Goal: Transaction & Acquisition: Purchase product/service

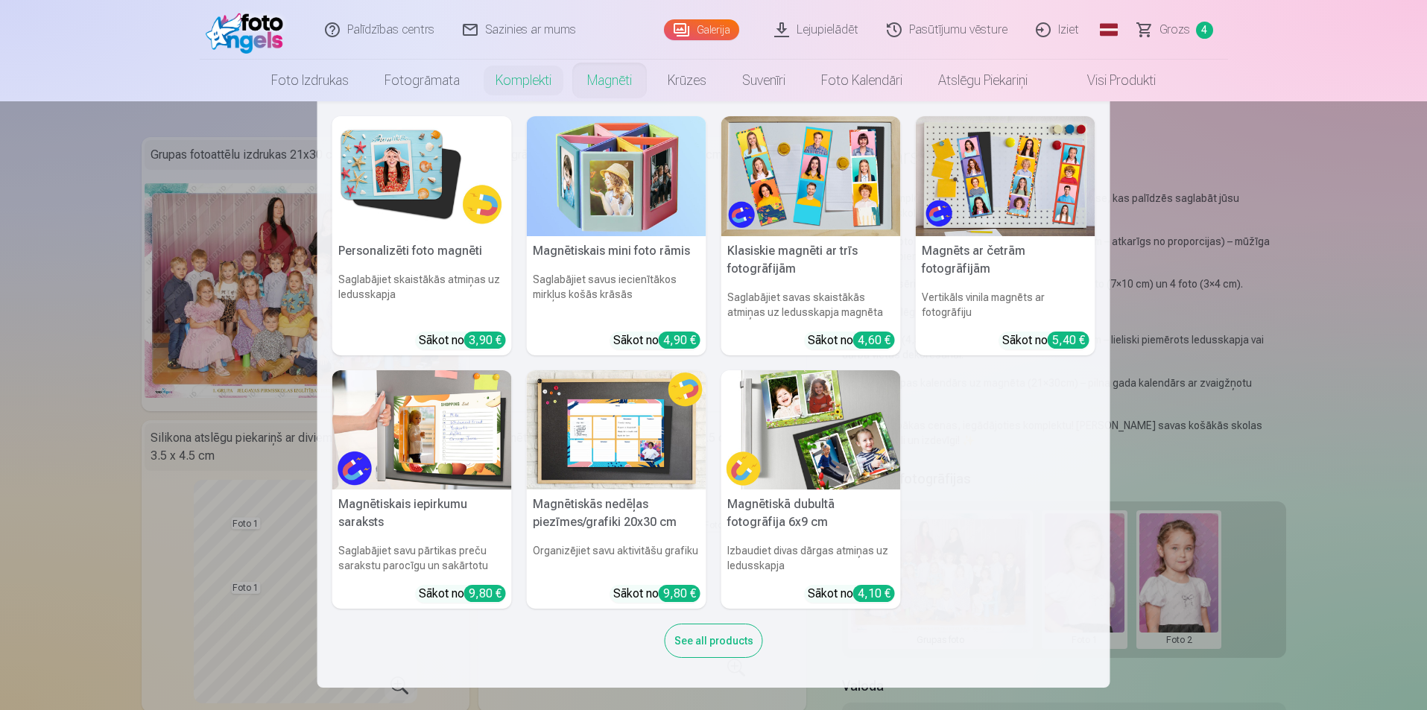
click at [599, 80] on link "Magnēti" at bounding box center [609, 81] width 80 height 42
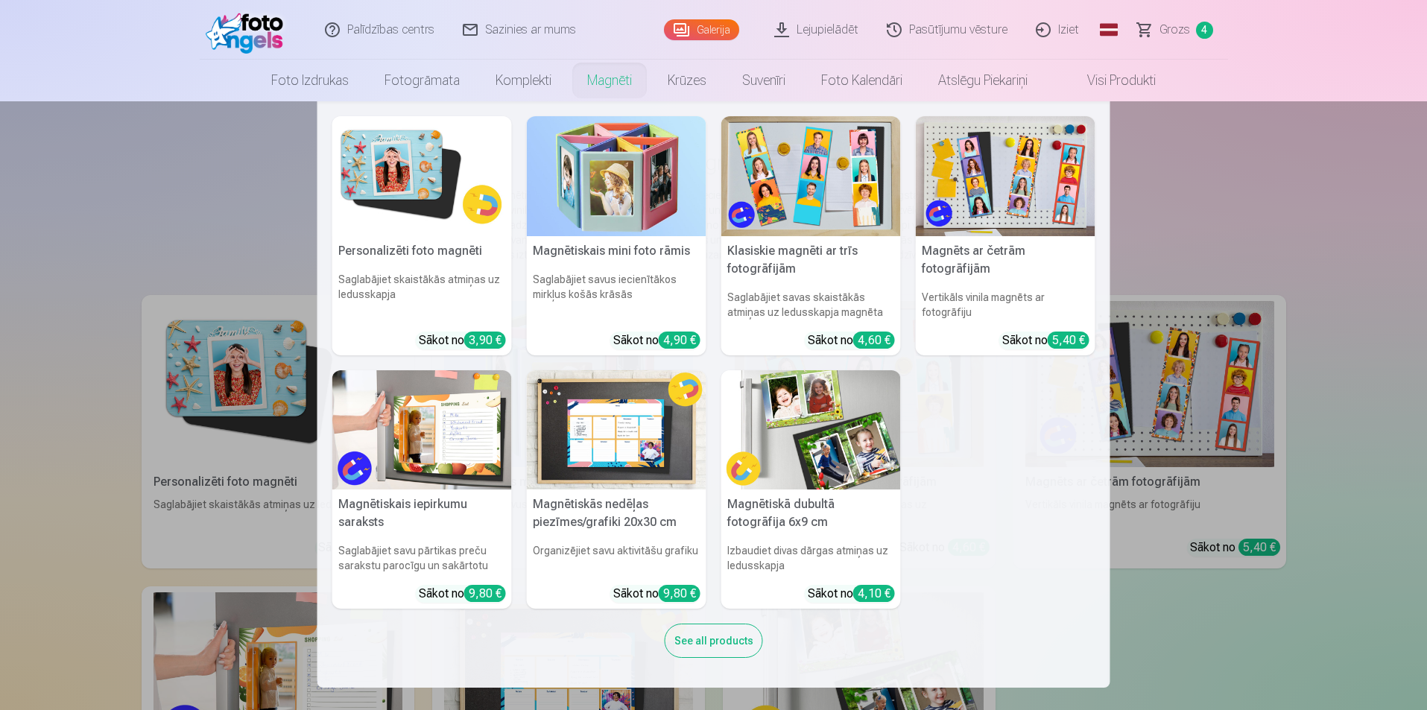
click at [612, 78] on link "Magnēti" at bounding box center [609, 81] width 80 height 42
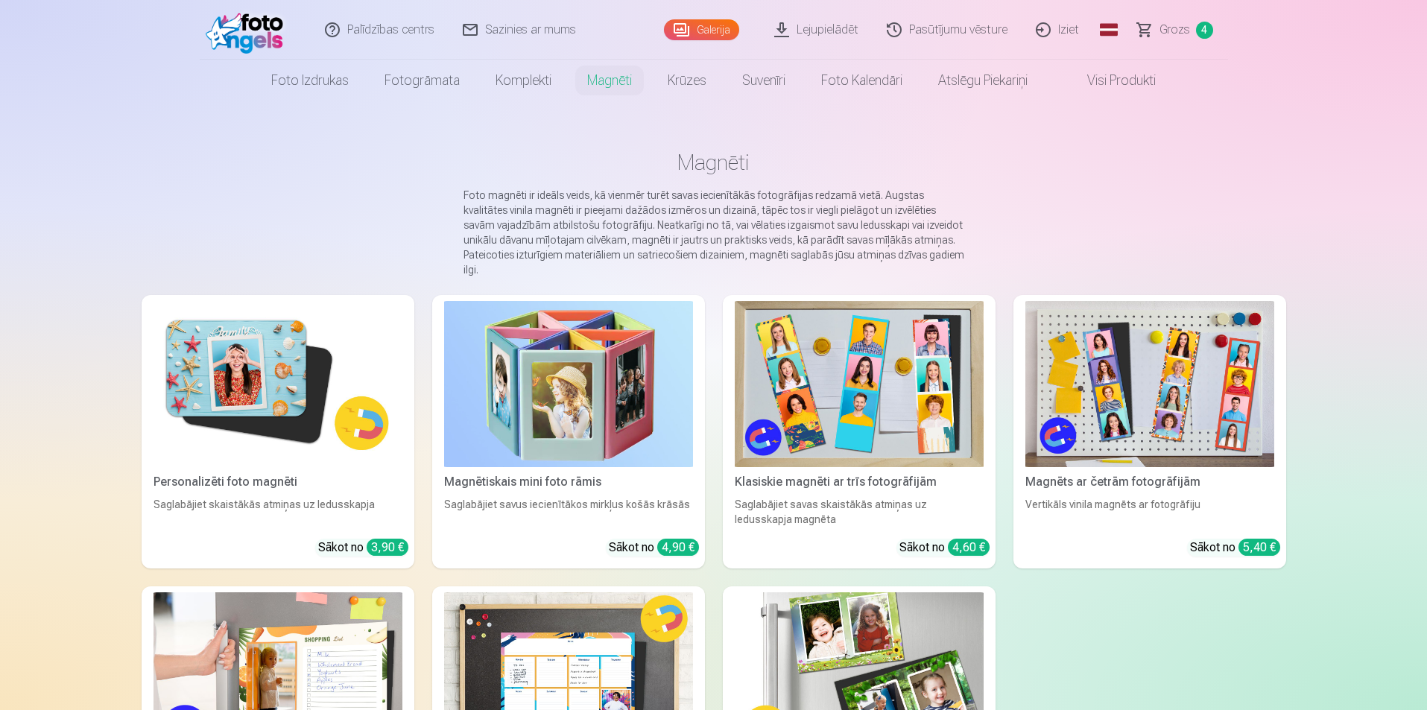
click at [328, 348] on img at bounding box center [278, 384] width 249 height 166
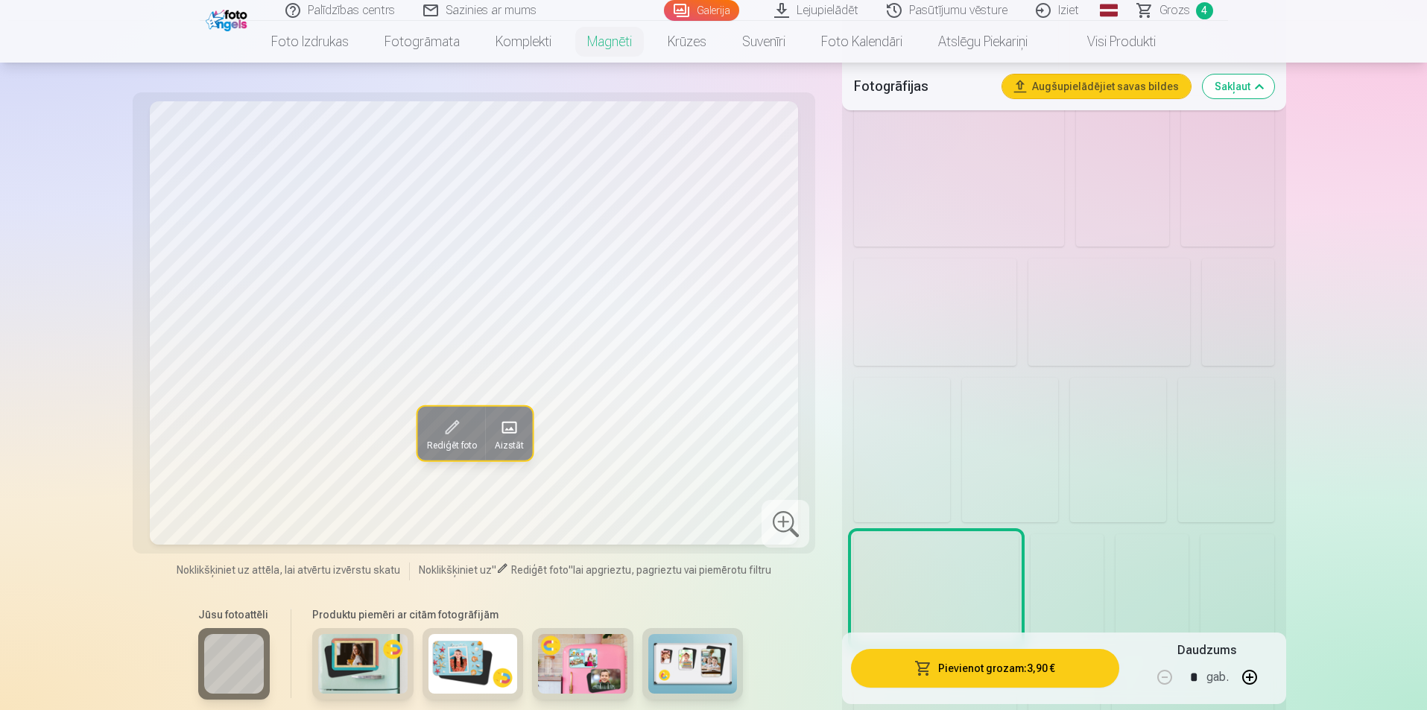
scroll to position [1118, 0]
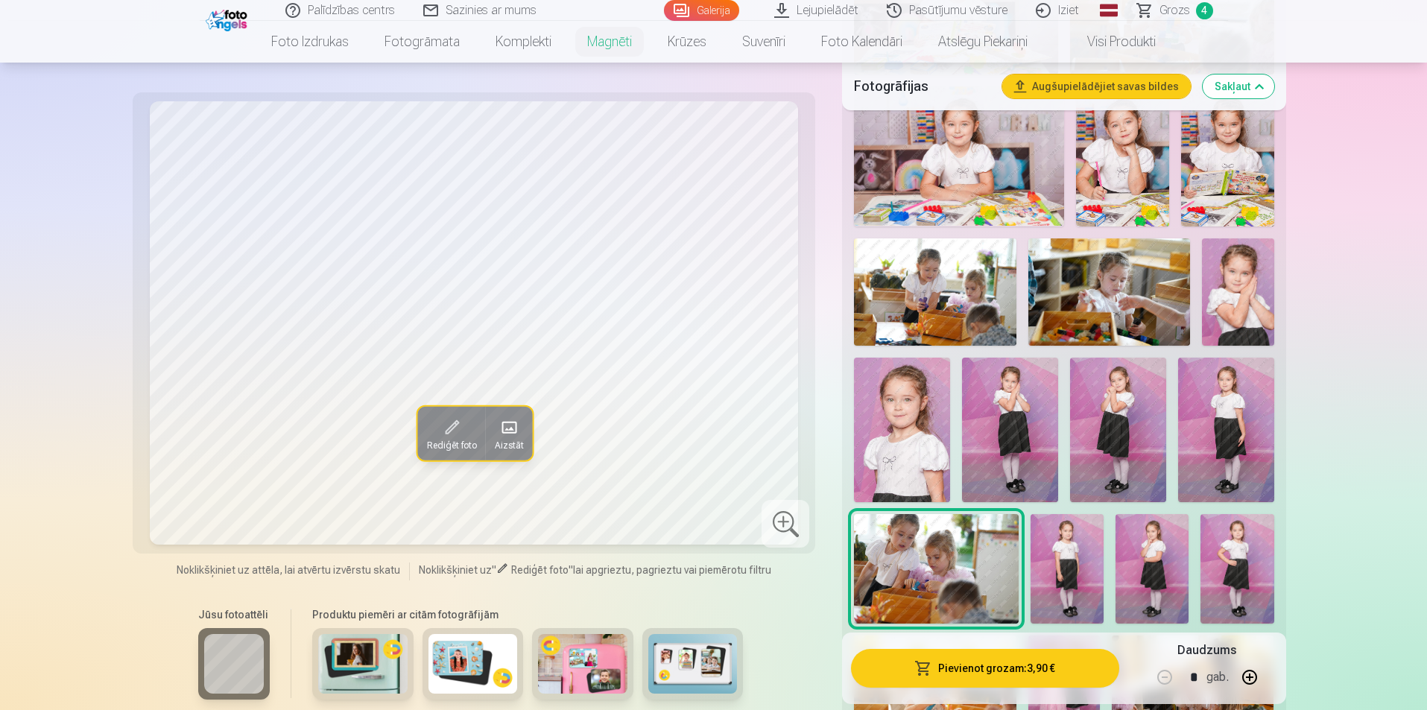
click at [1240, 303] on img at bounding box center [1238, 293] width 72 height 108
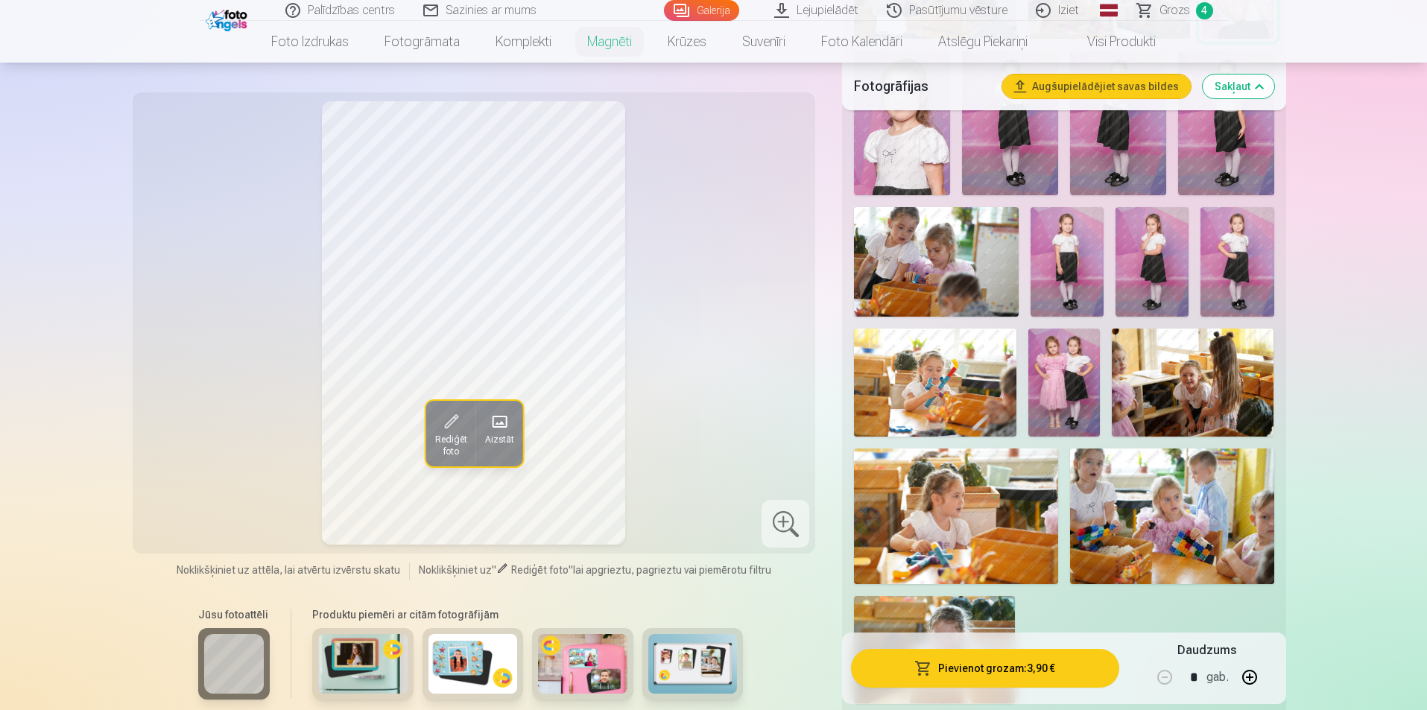
scroll to position [1342, 0]
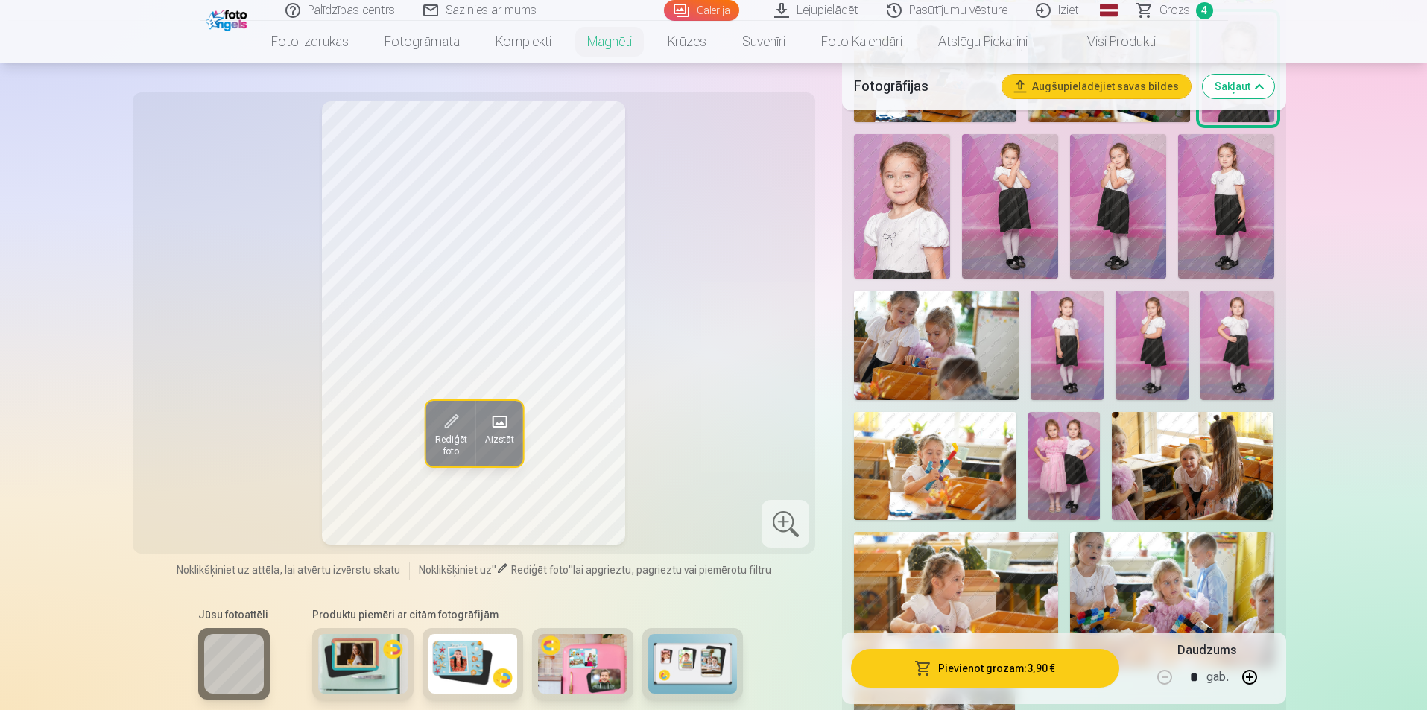
click at [1057, 458] on img at bounding box center [1065, 466] width 72 height 108
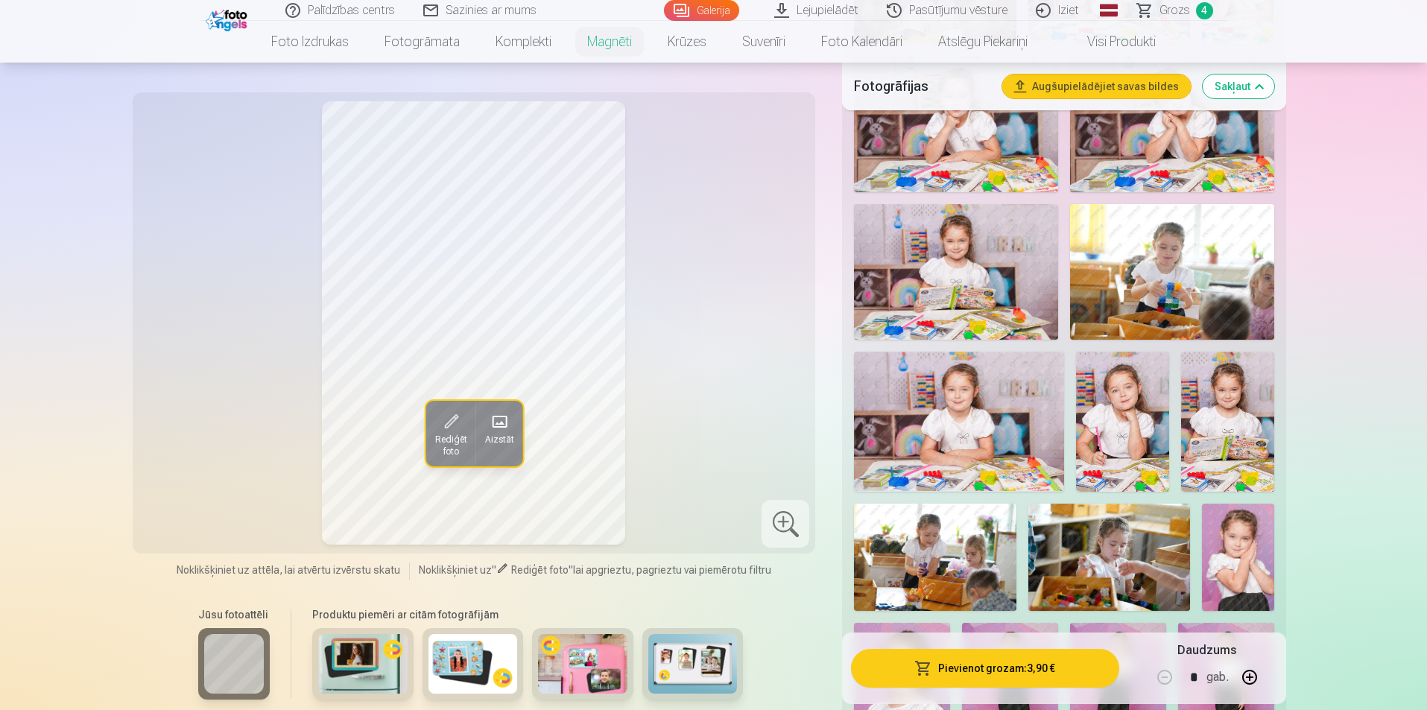
scroll to position [745, 0]
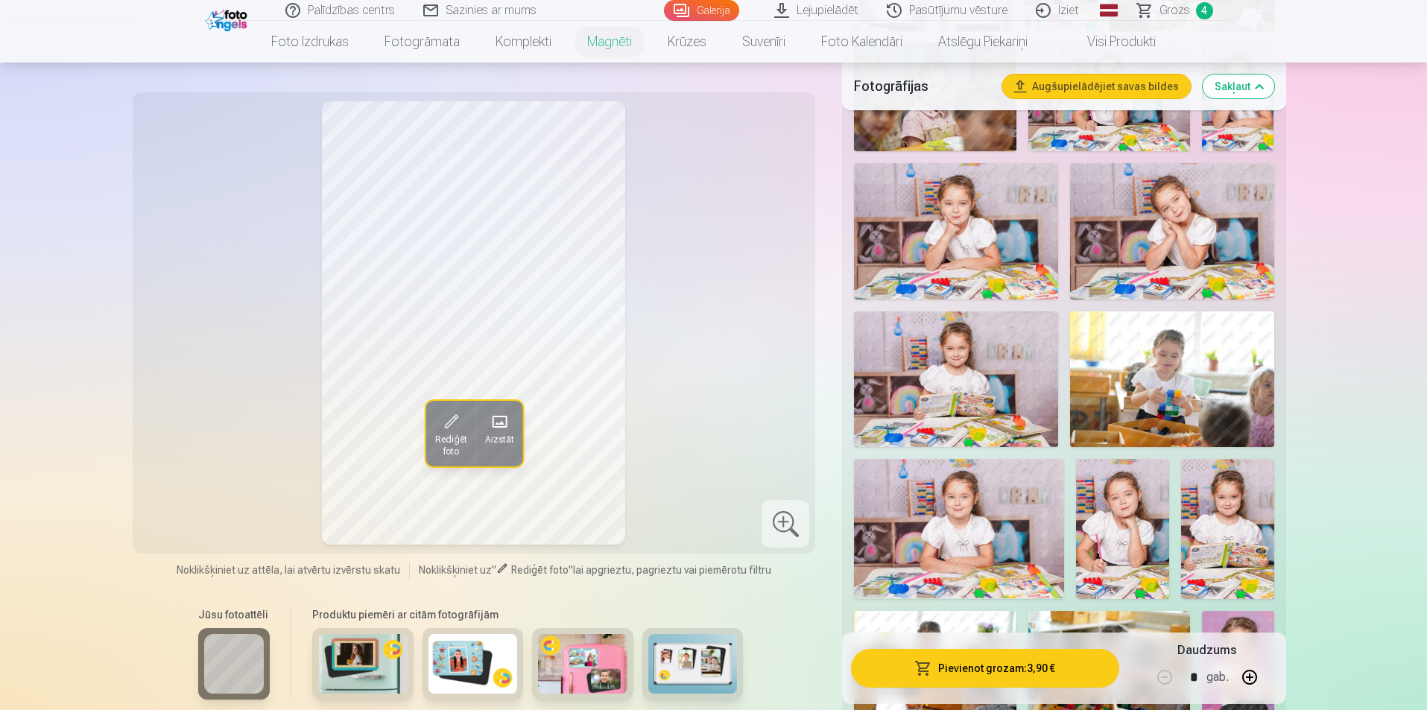
click at [1173, 249] on img at bounding box center [1172, 231] width 204 height 136
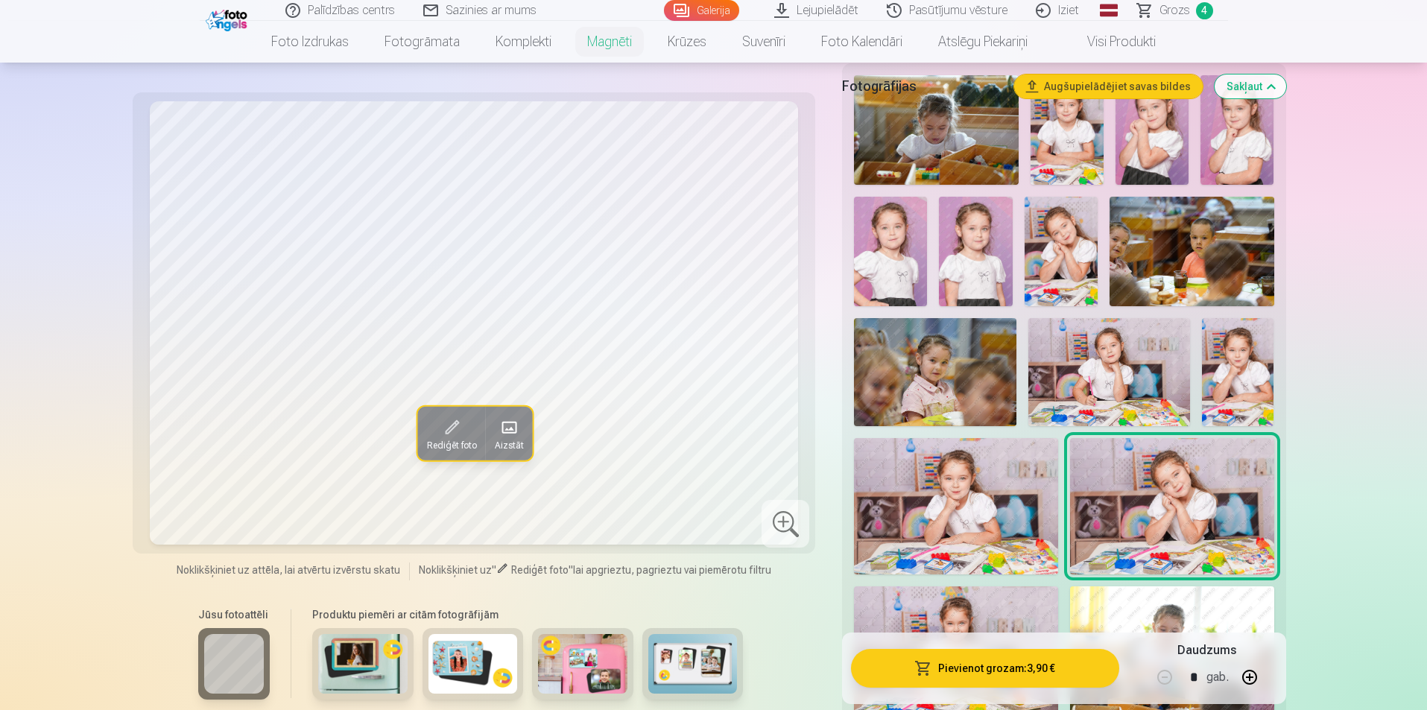
scroll to position [373, 0]
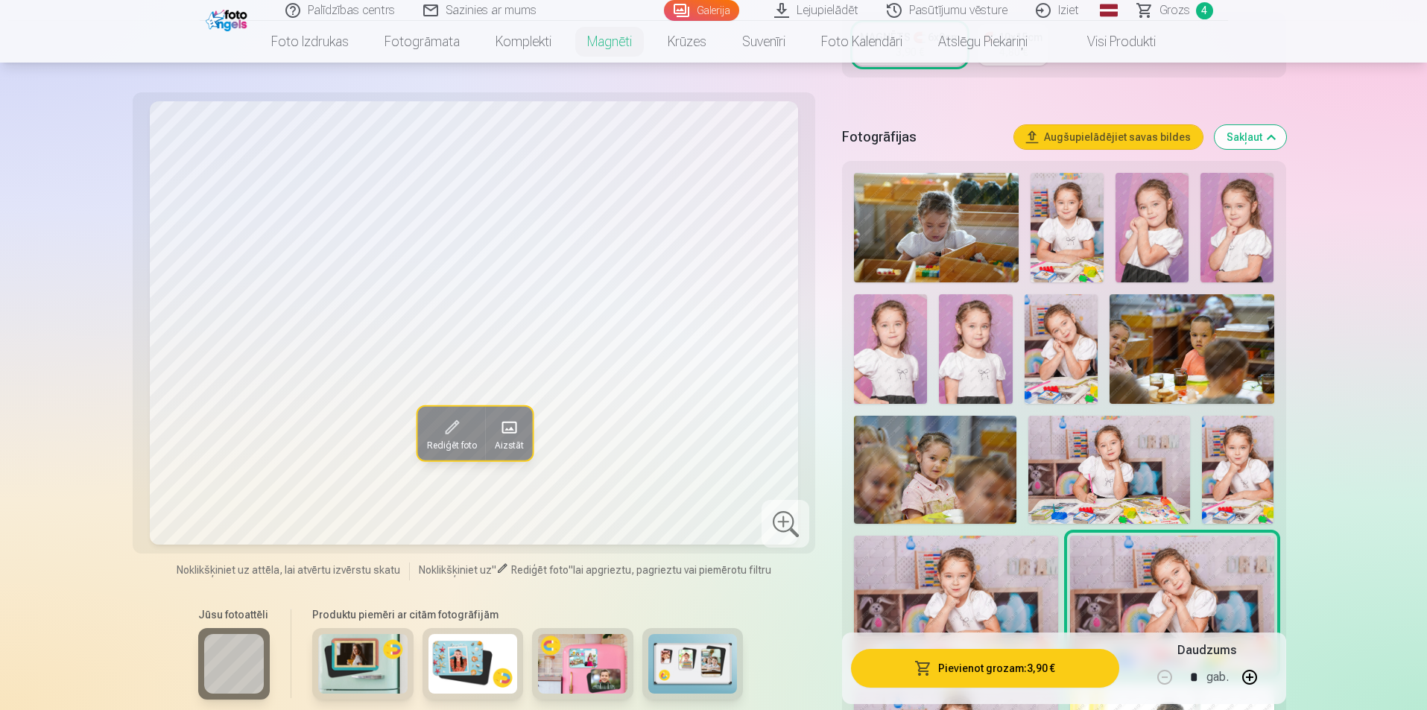
click at [980, 355] on img at bounding box center [975, 349] width 73 height 110
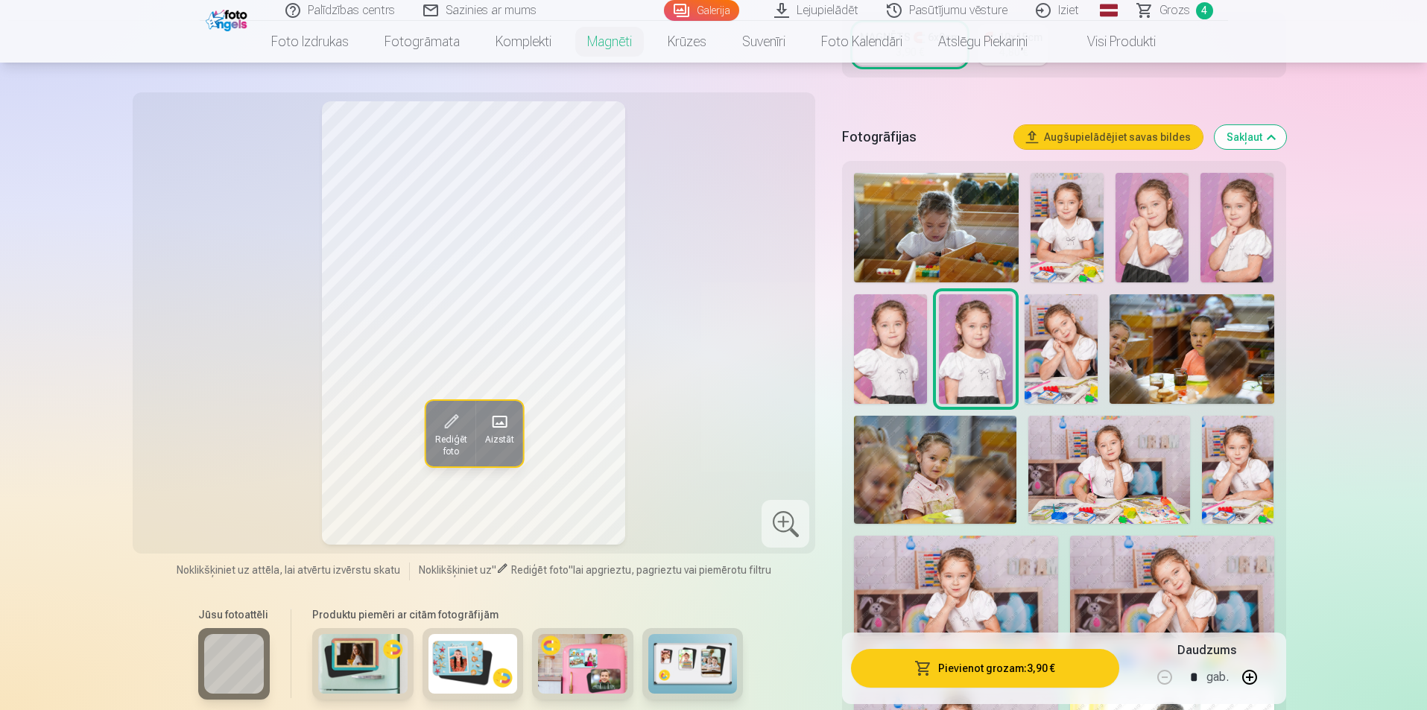
click at [1203, 550] on img at bounding box center [1172, 604] width 204 height 136
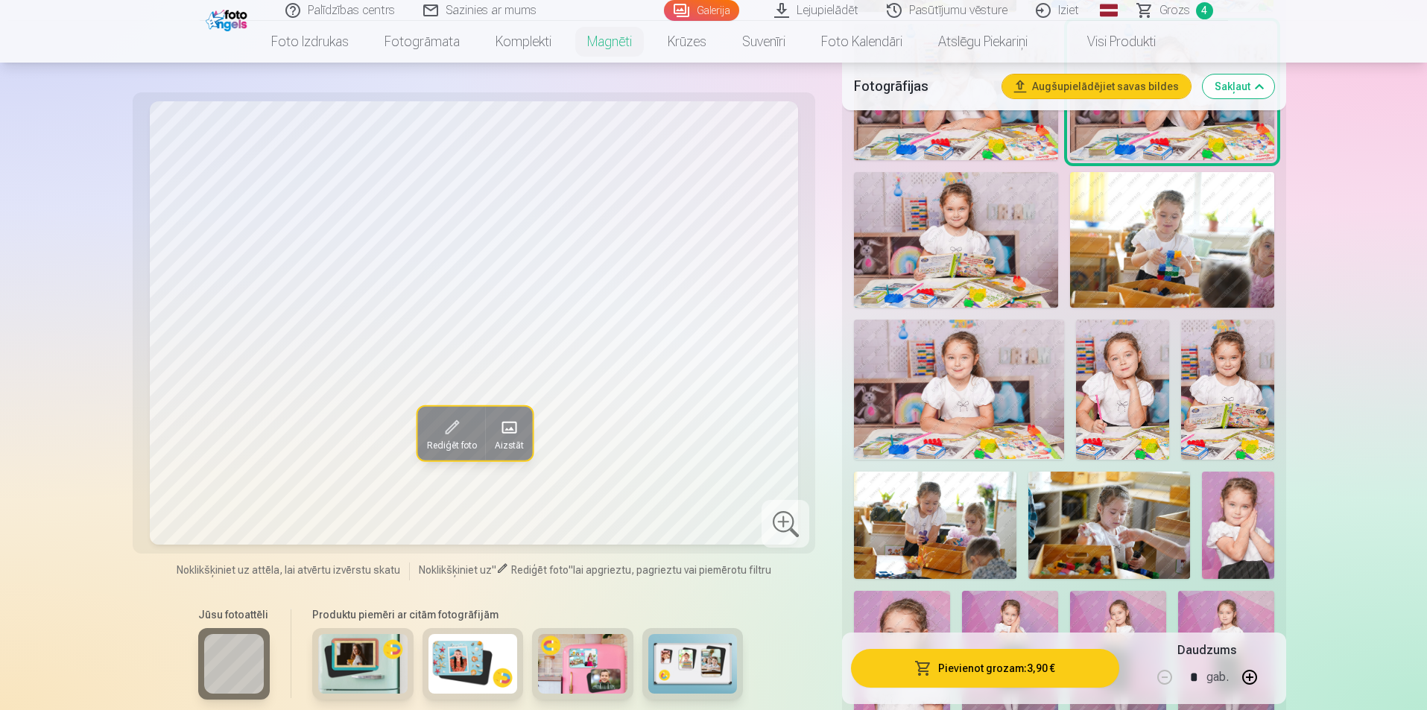
scroll to position [969, 0]
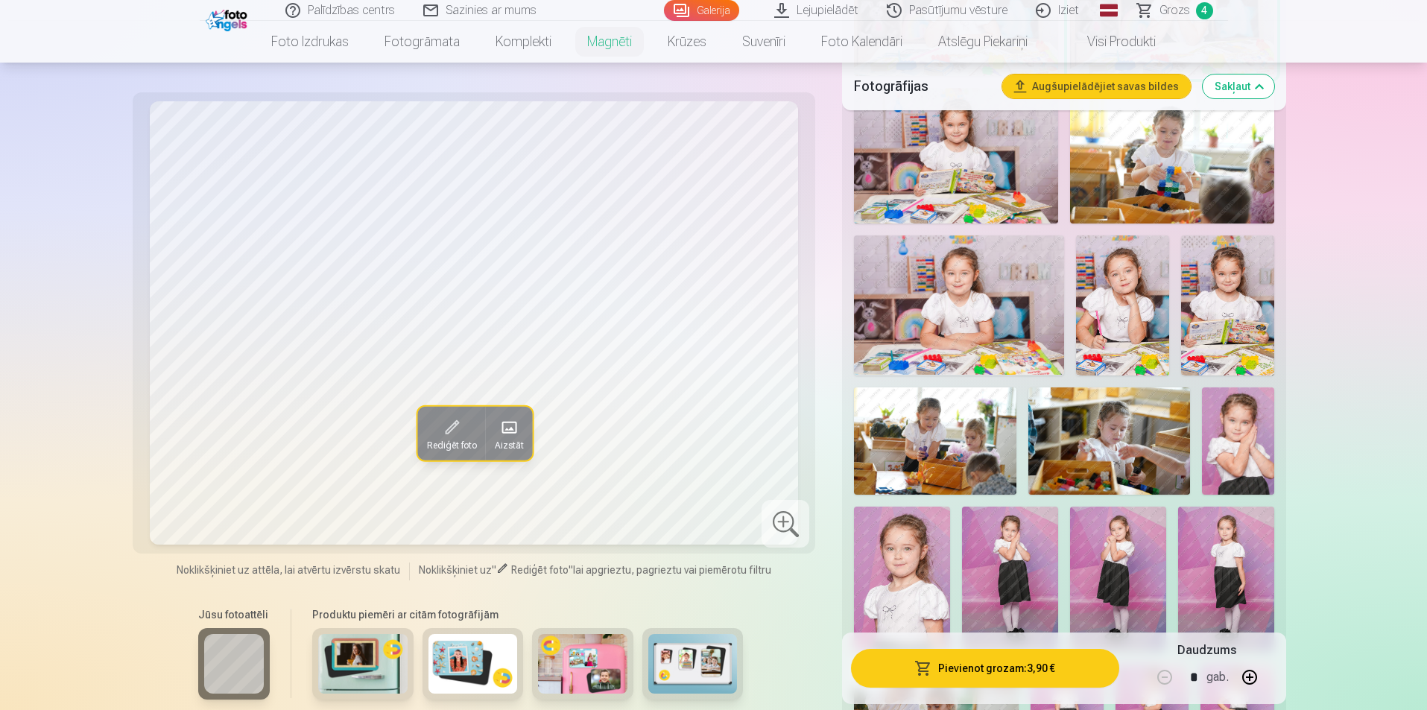
click at [1218, 443] on img at bounding box center [1238, 442] width 72 height 108
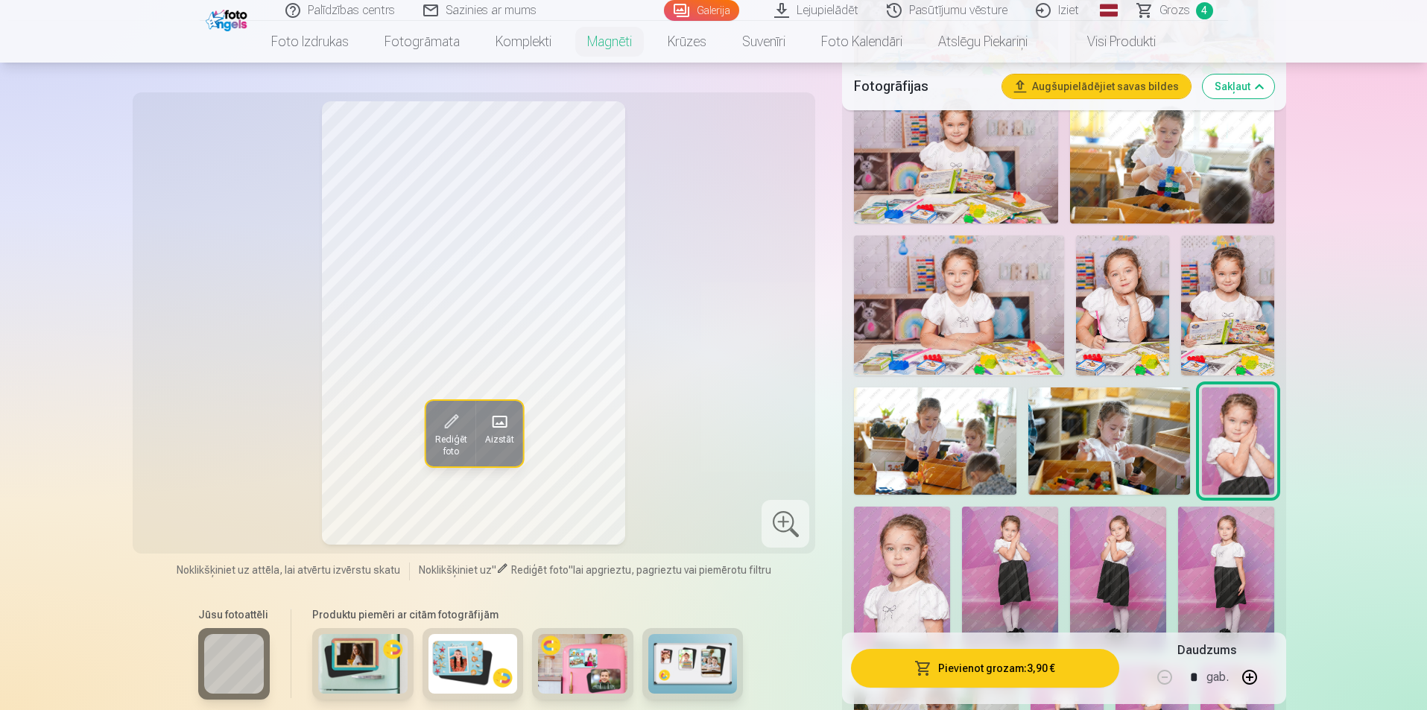
click at [941, 528] on img at bounding box center [902, 579] width 96 height 144
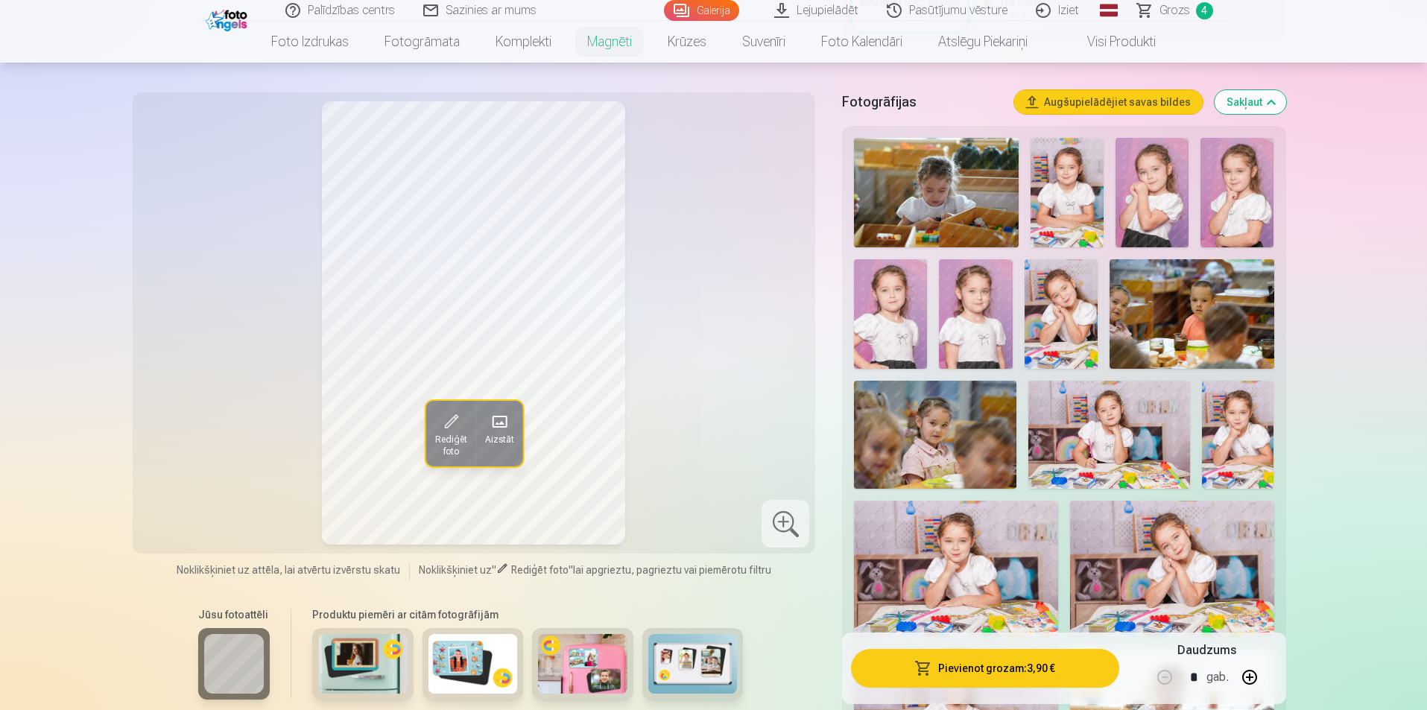
scroll to position [447, 0]
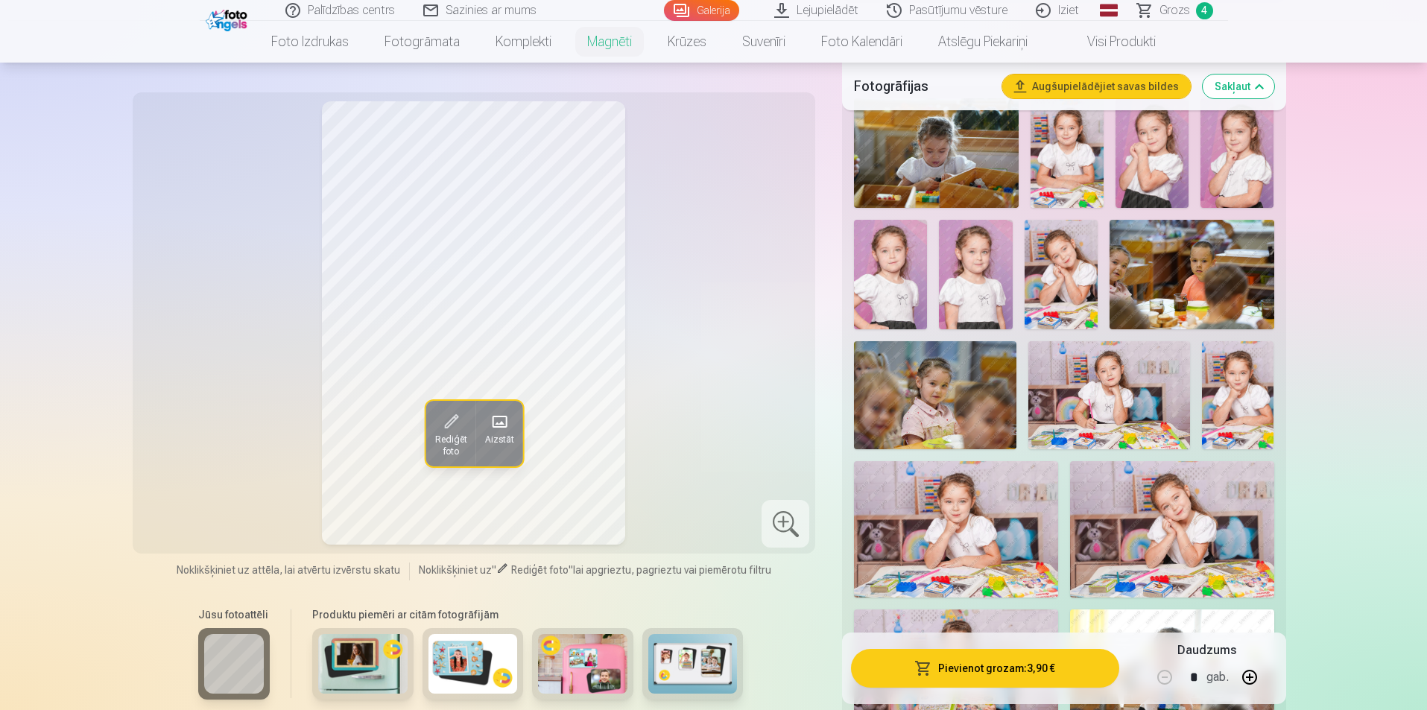
click at [1221, 413] on img at bounding box center [1238, 395] width 72 height 108
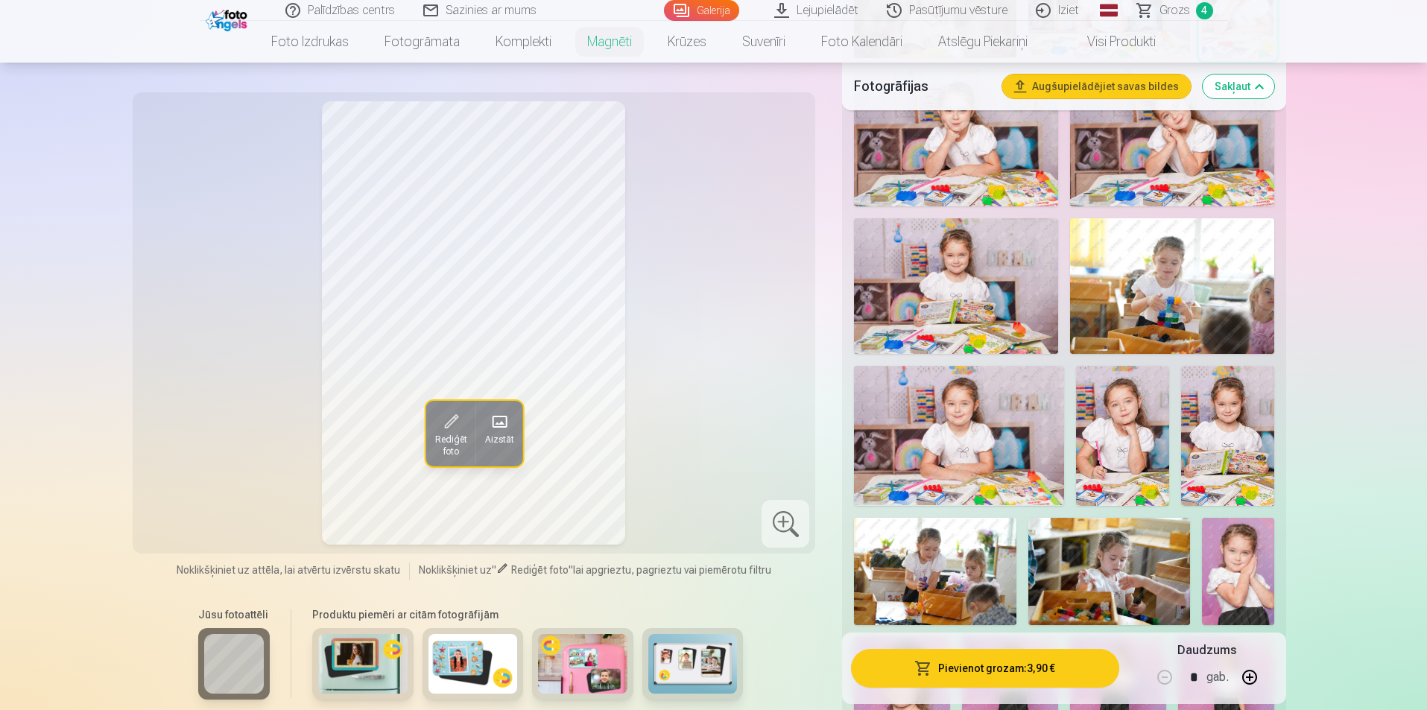
scroll to position [894, 0]
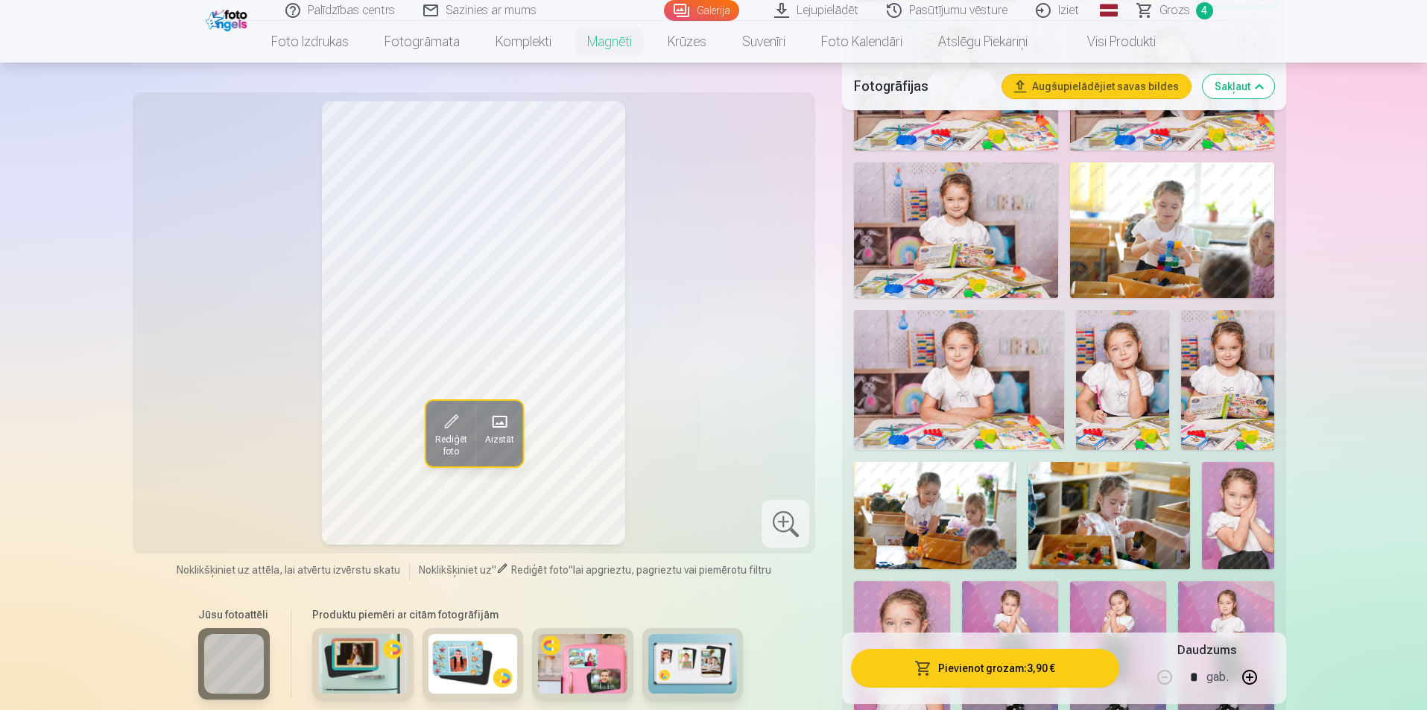
click at [1231, 492] on img at bounding box center [1238, 516] width 72 height 108
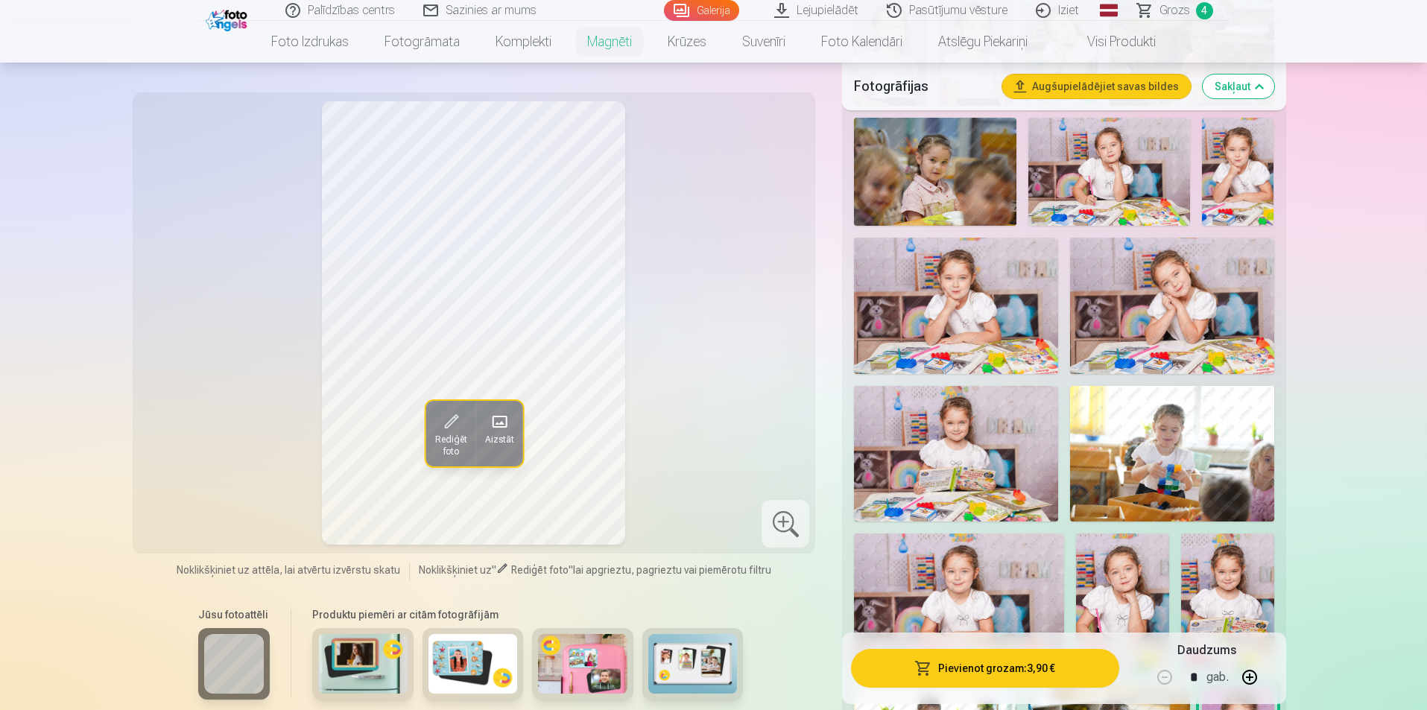
click at [1184, 295] on img at bounding box center [1172, 306] width 204 height 136
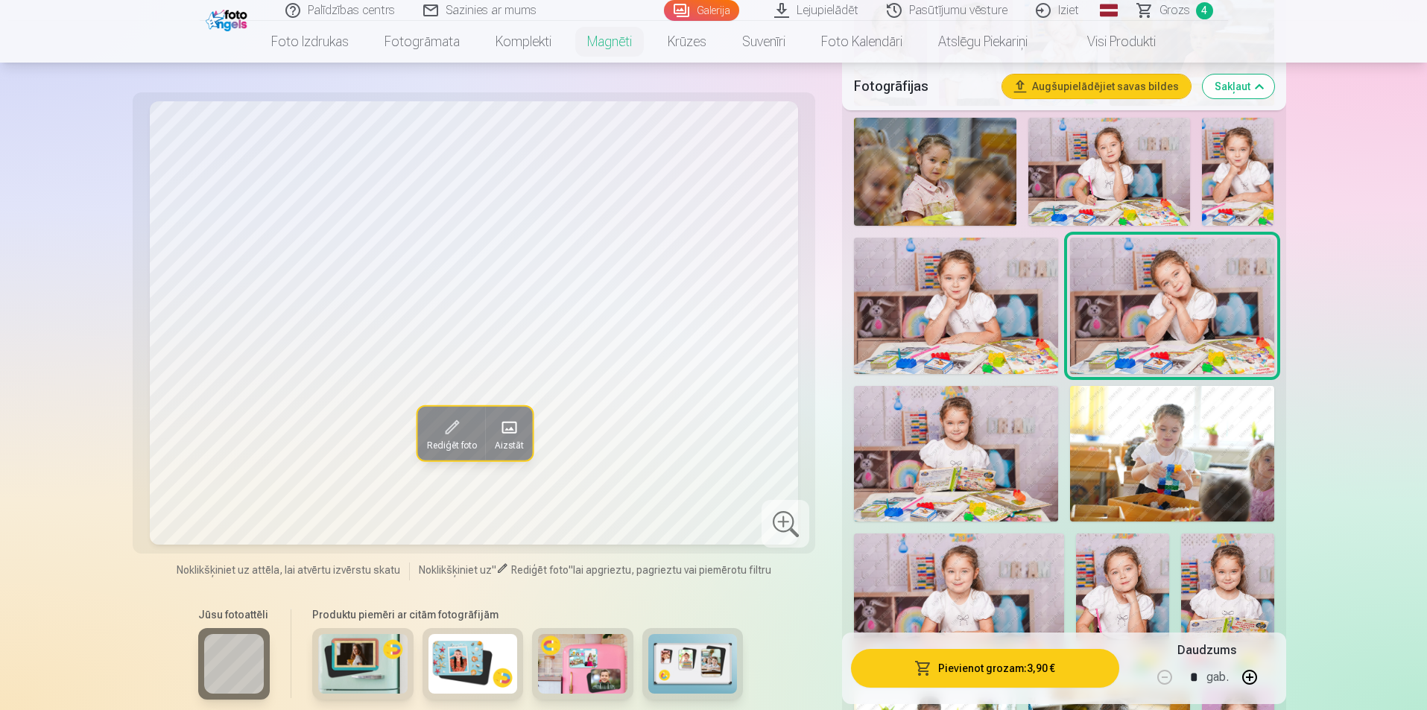
click at [1011, 475] on img at bounding box center [956, 454] width 204 height 136
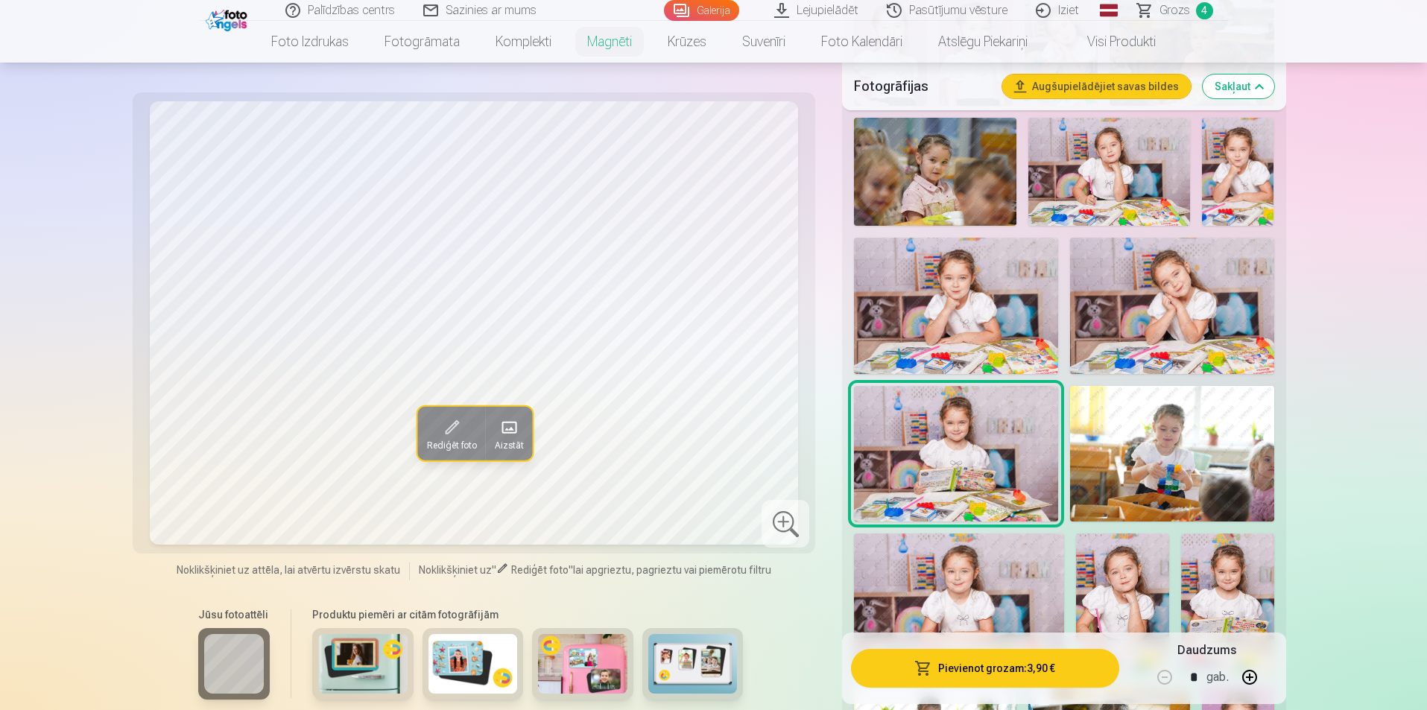
click at [1166, 285] on img at bounding box center [1172, 306] width 204 height 136
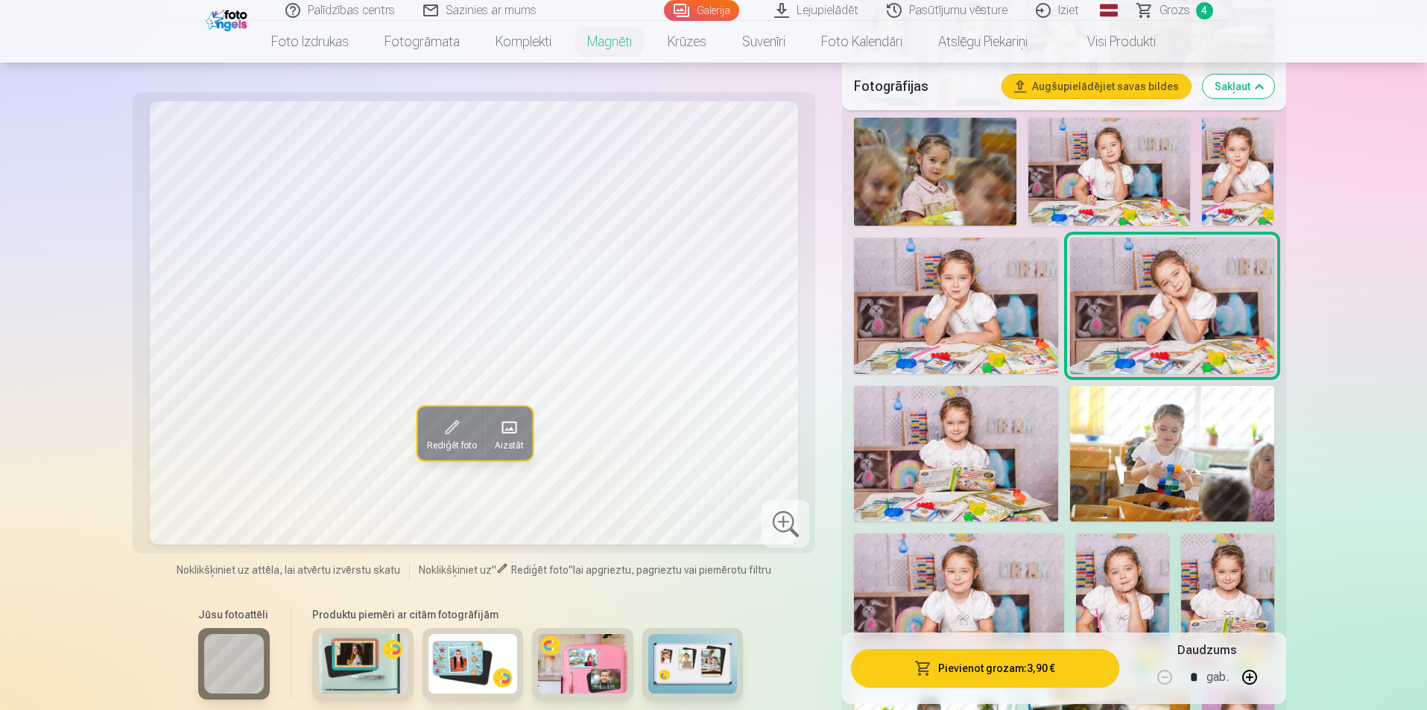
click at [1141, 172] on img at bounding box center [1110, 172] width 162 height 108
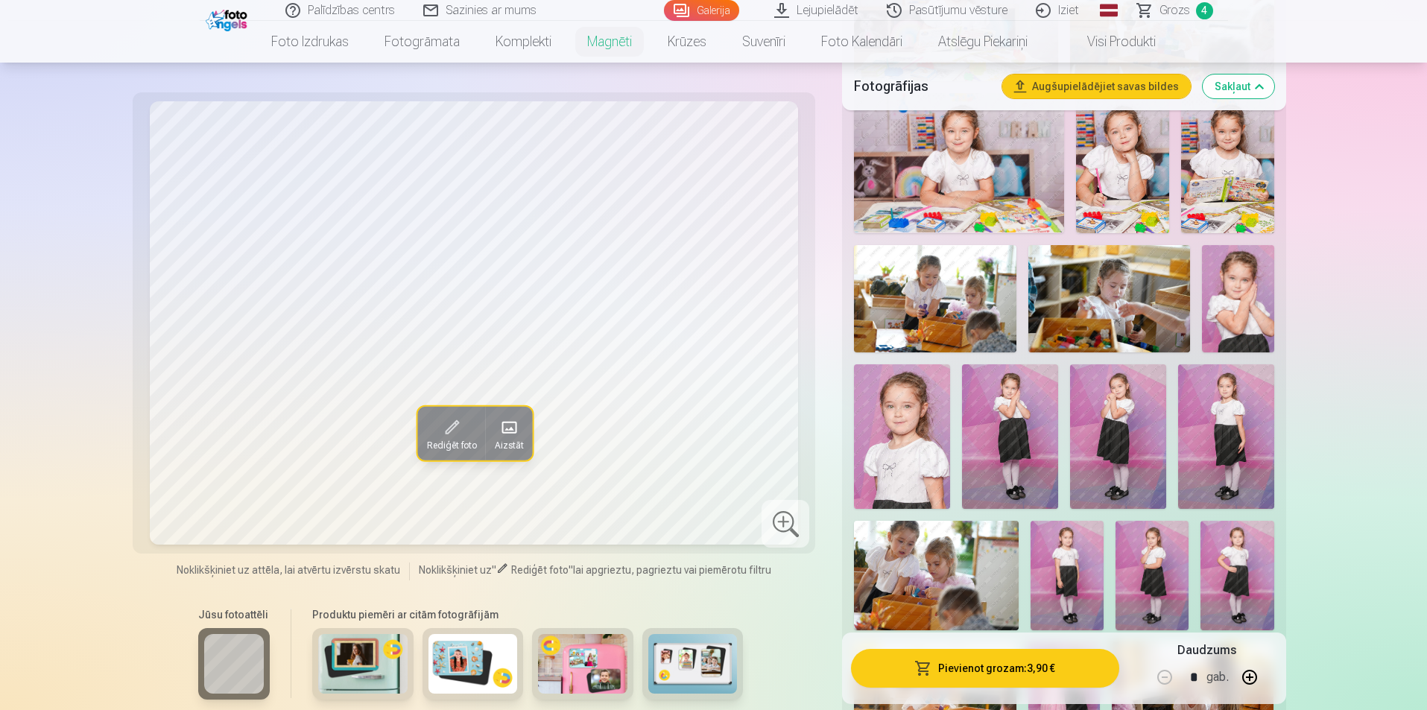
scroll to position [1118, 0]
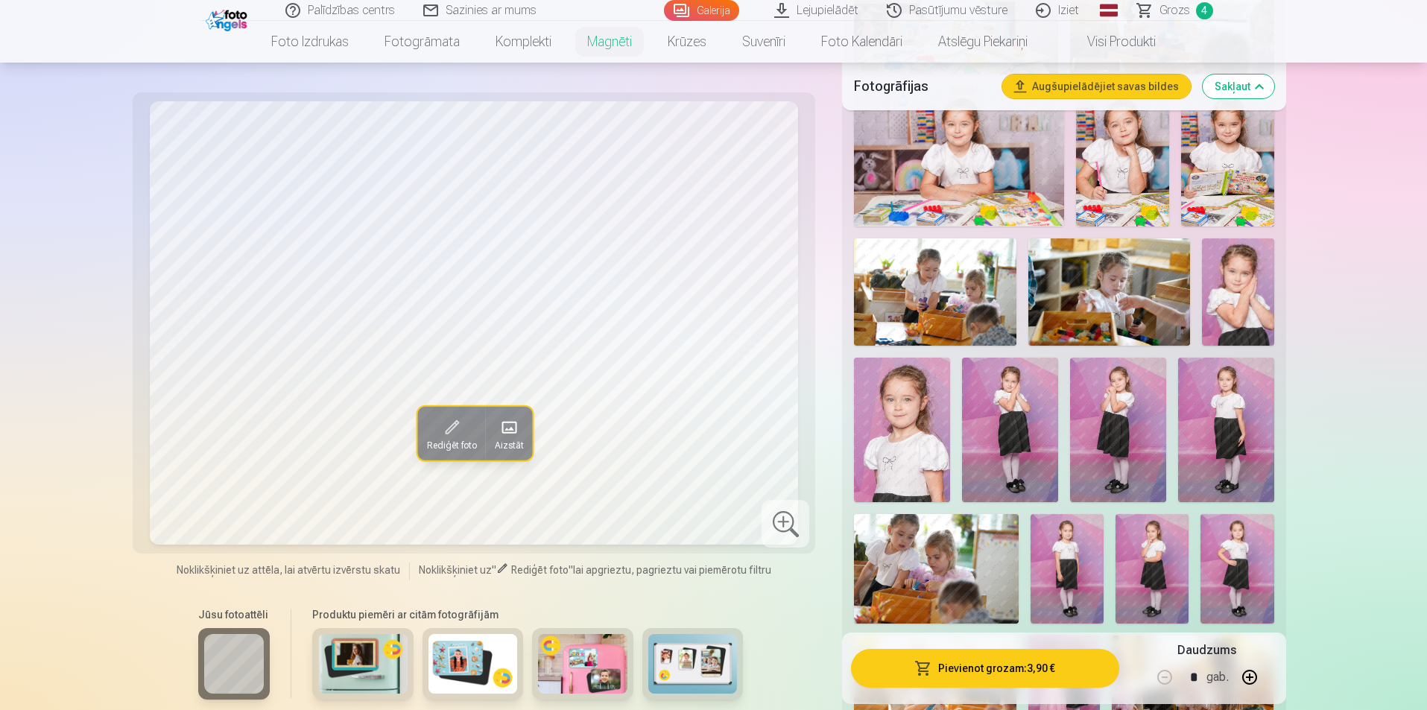
click at [1046, 423] on img at bounding box center [1010, 430] width 96 height 144
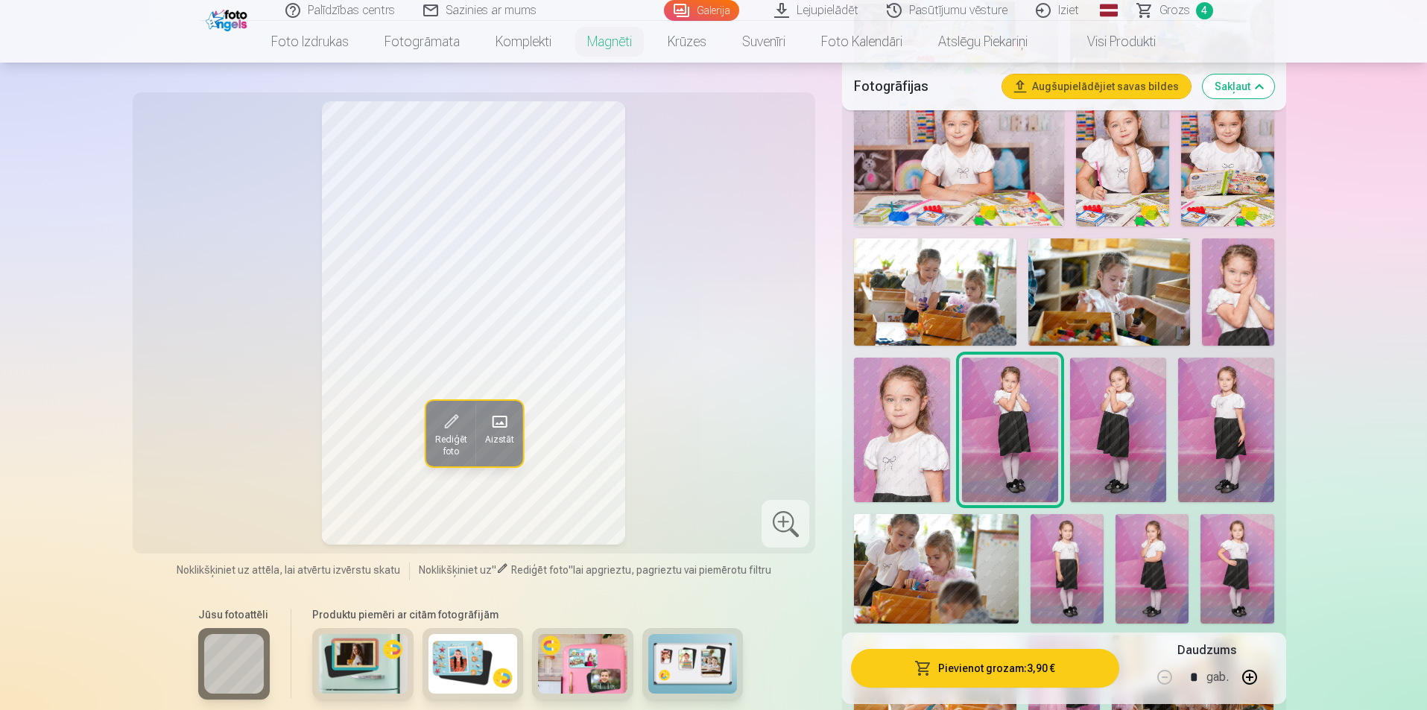
click at [1118, 400] on img at bounding box center [1118, 430] width 96 height 144
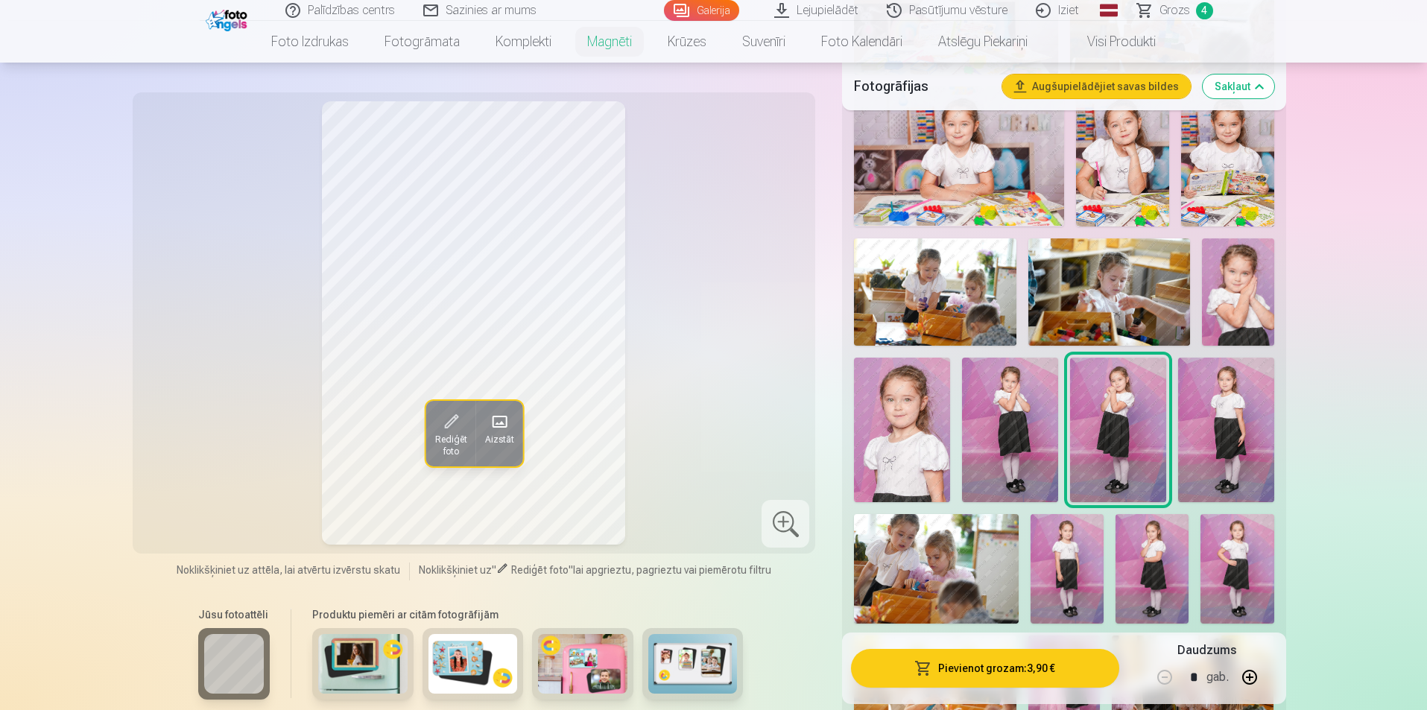
click at [1201, 397] on img at bounding box center [1226, 430] width 96 height 144
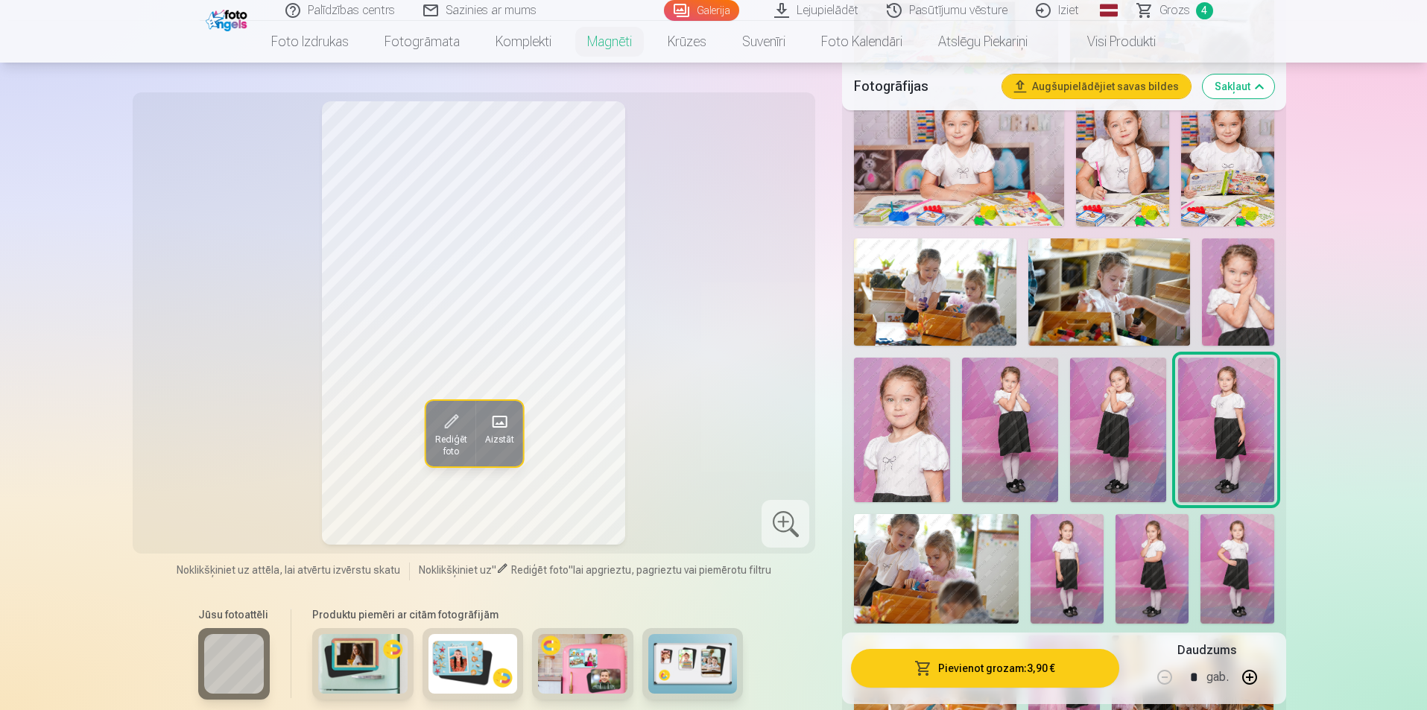
click at [1146, 428] on img at bounding box center [1118, 430] width 96 height 144
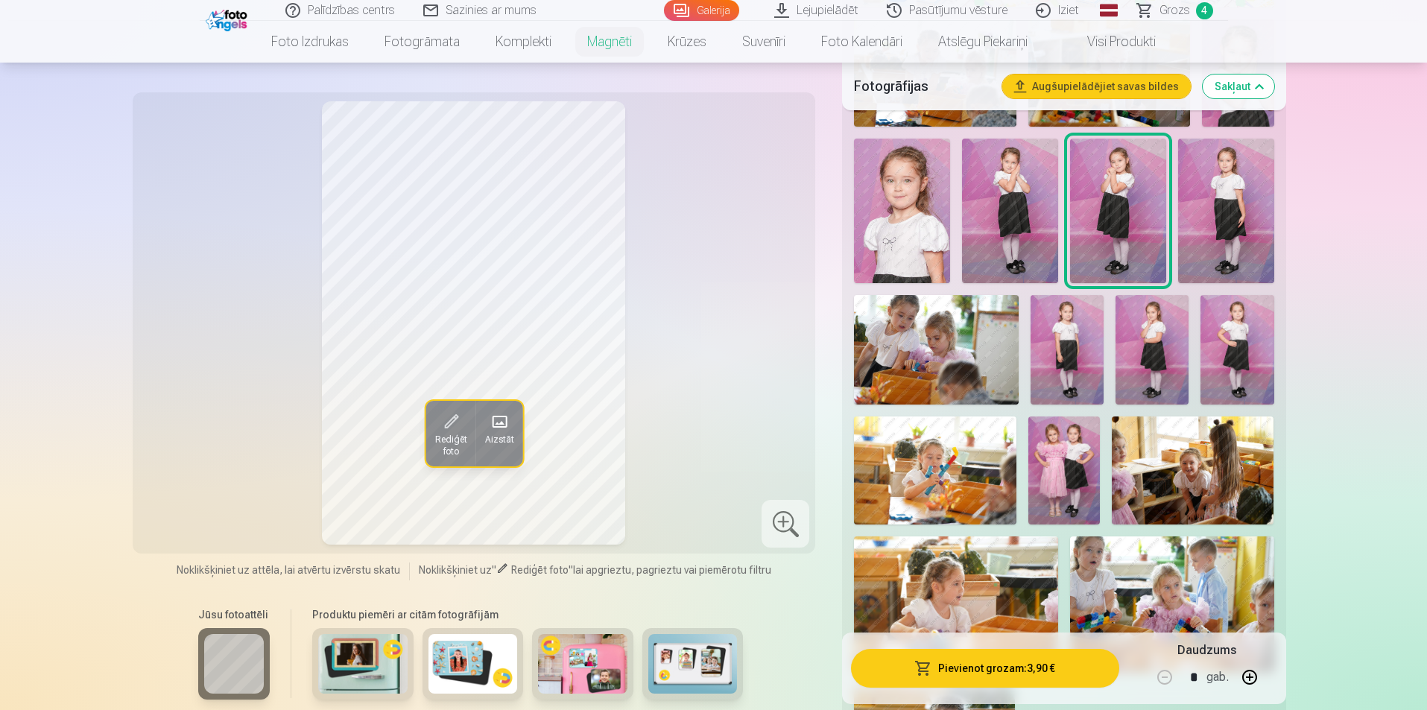
scroll to position [1342, 0]
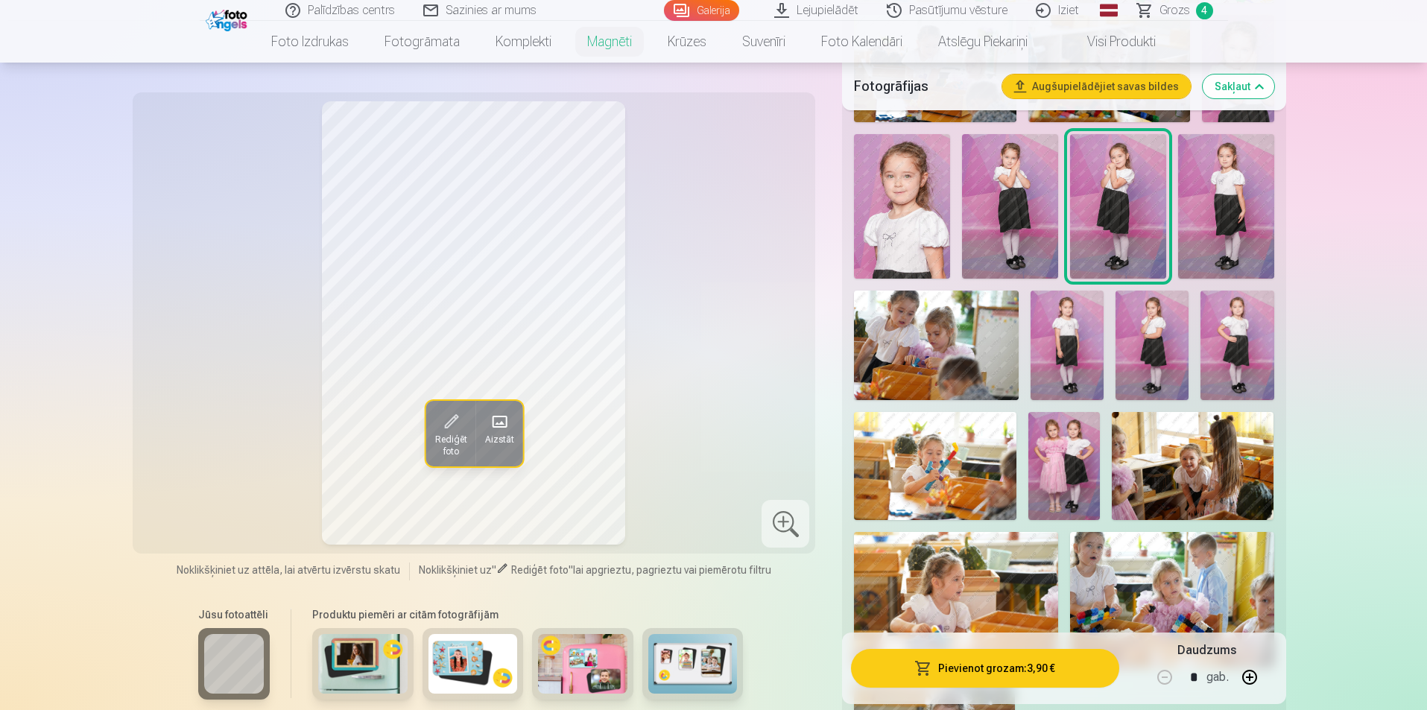
click at [1187, 458] on img at bounding box center [1193, 466] width 162 height 108
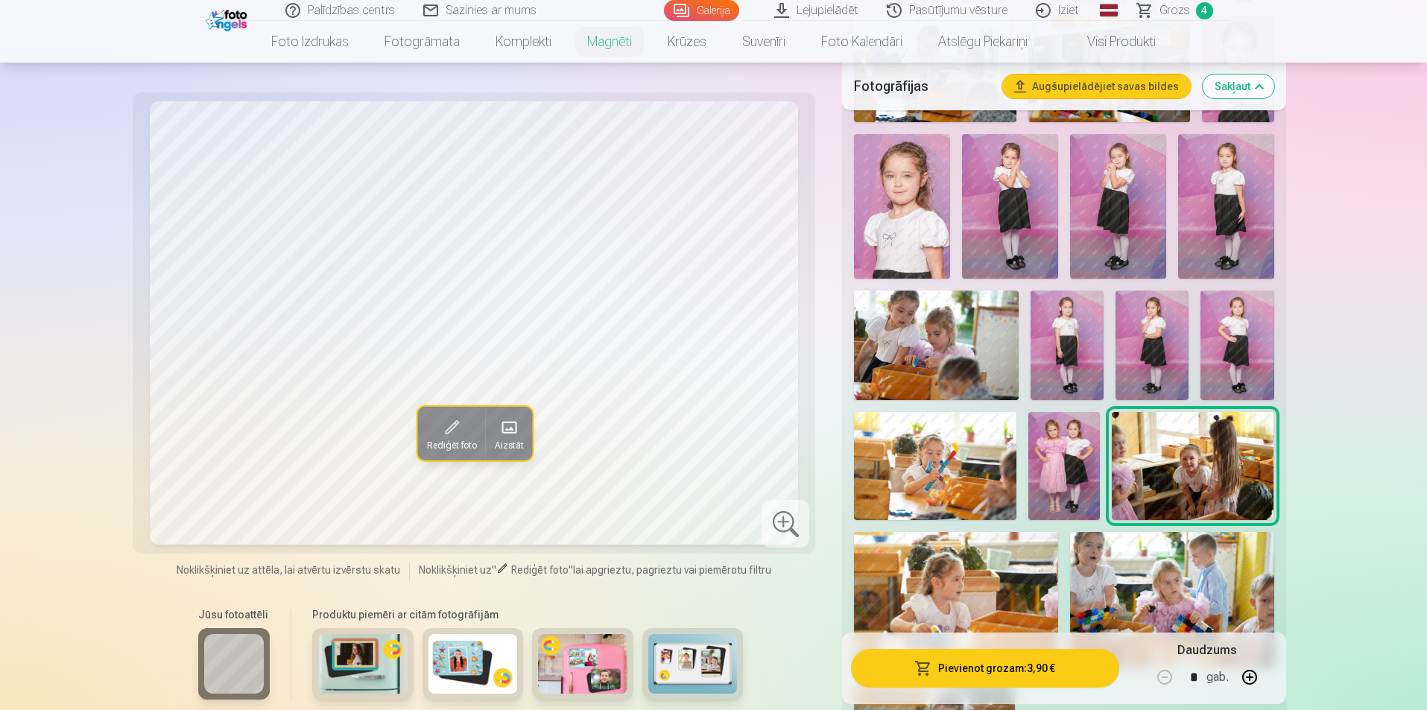
scroll to position [894, 0]
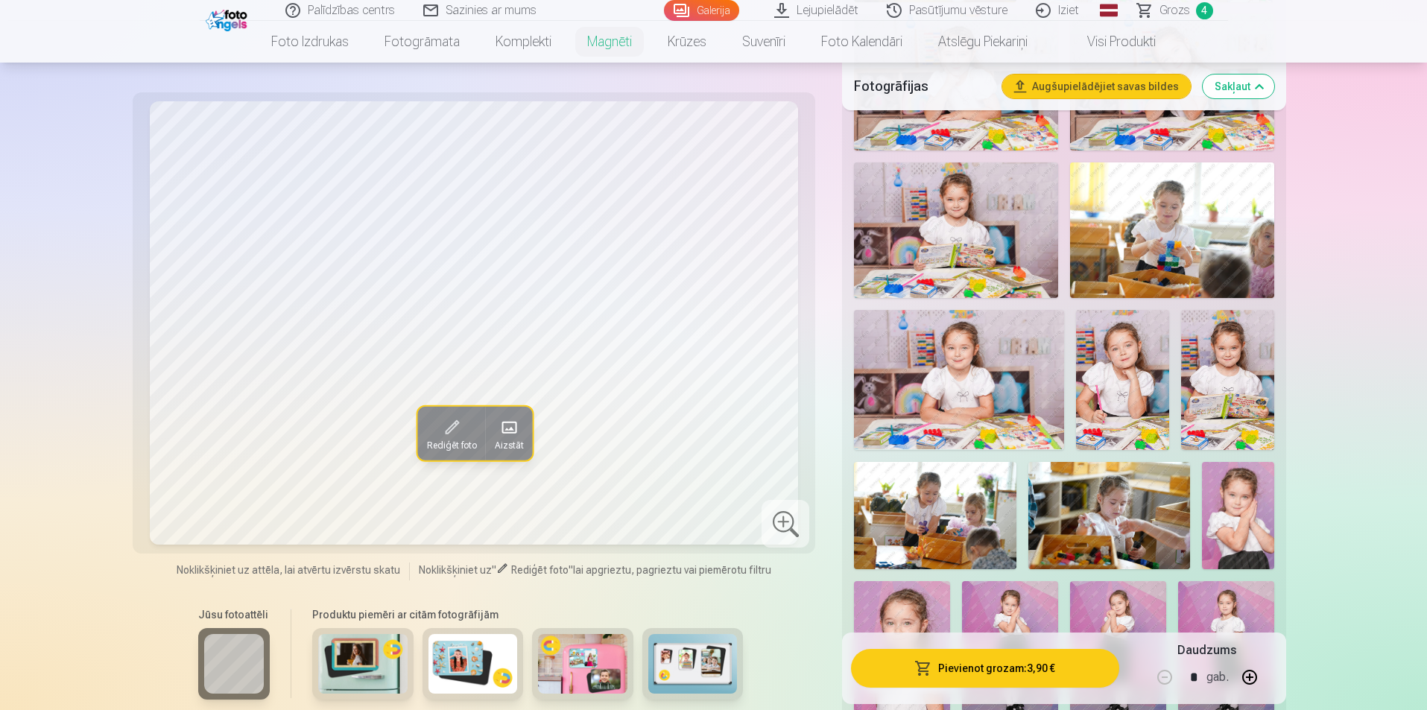
click at [956, 385] on img at bounding box center [958, 379] width 209 height 139
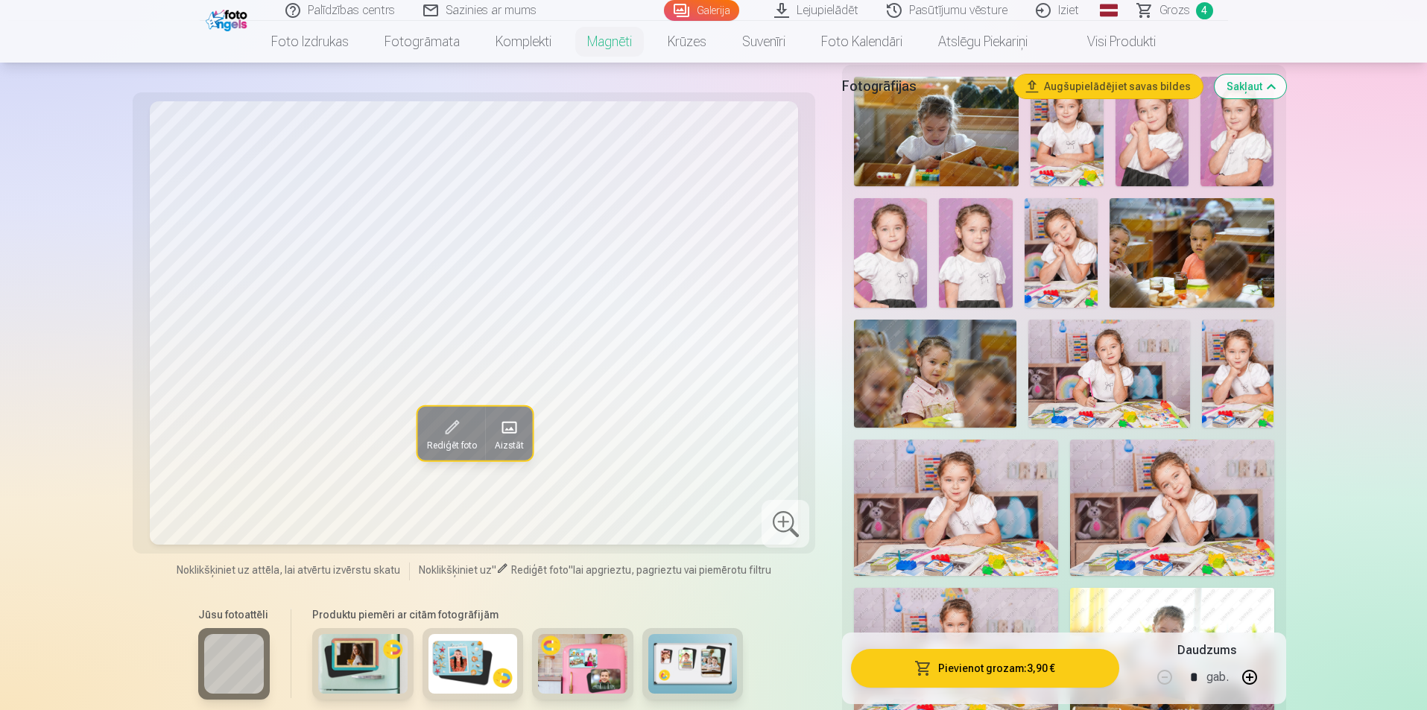
scroll to position [373, 0]
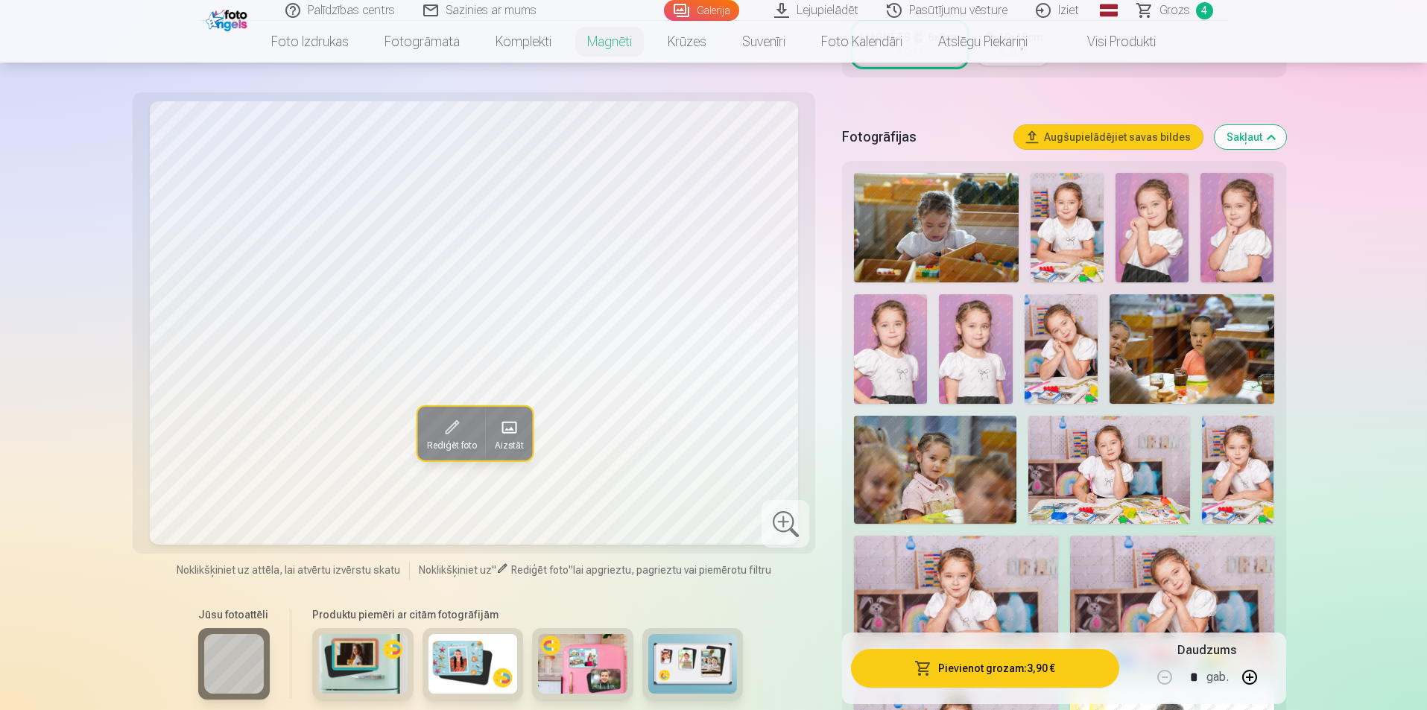
click at [1133, 452] on img at bounding box center [1110, 470] width 162 height 108
click at [1230, 446] on img at bounding box center [1238, 470] width 72 height 108
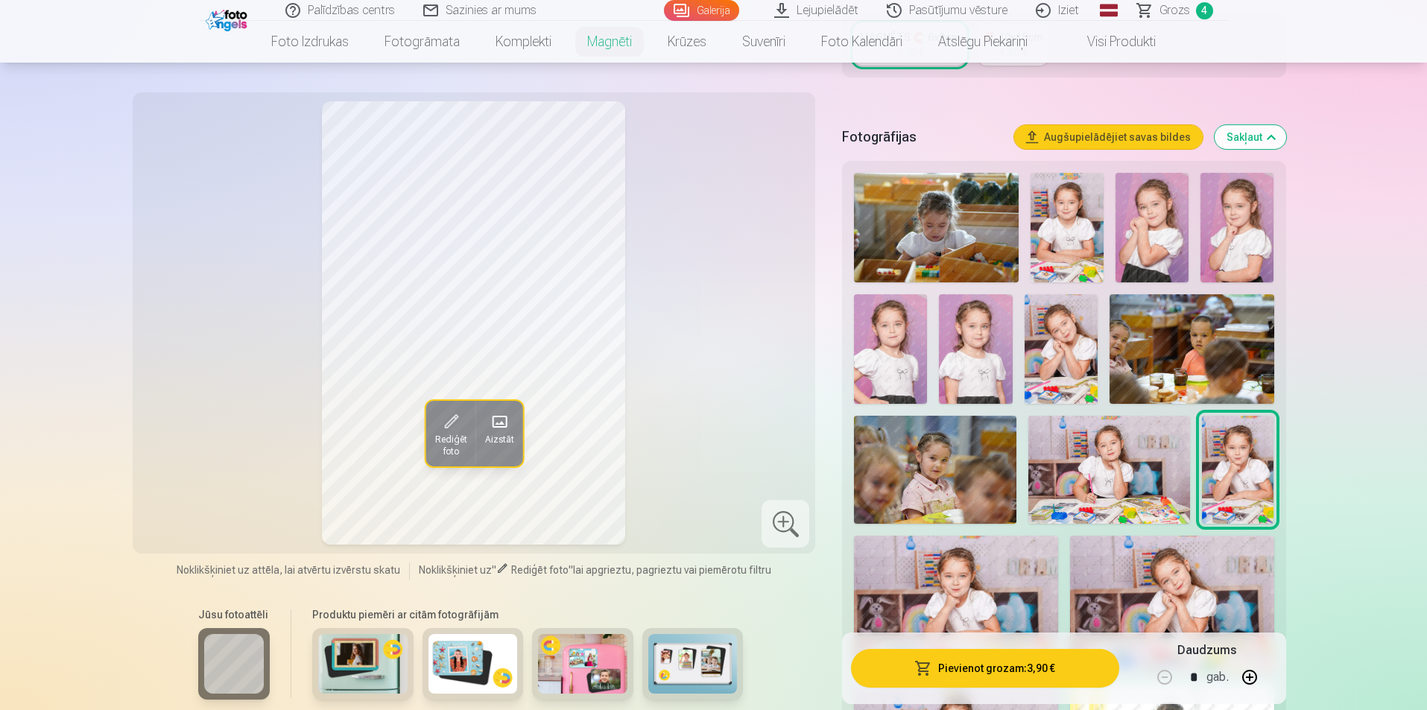
click at [1026, 544] on img at bounding box center [956, 604] width 204 height 136
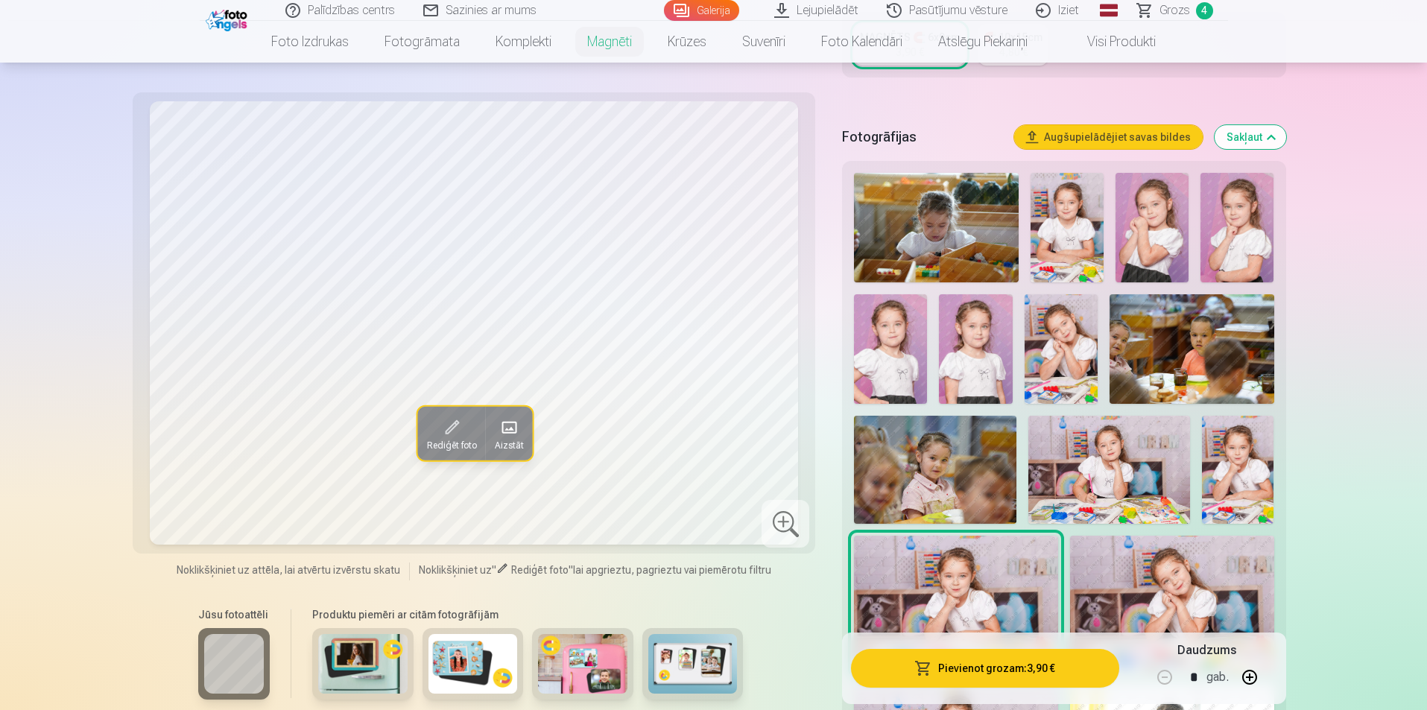
click at [1129, 536] on img at bounding box center [1172, 604] width 204 height 136
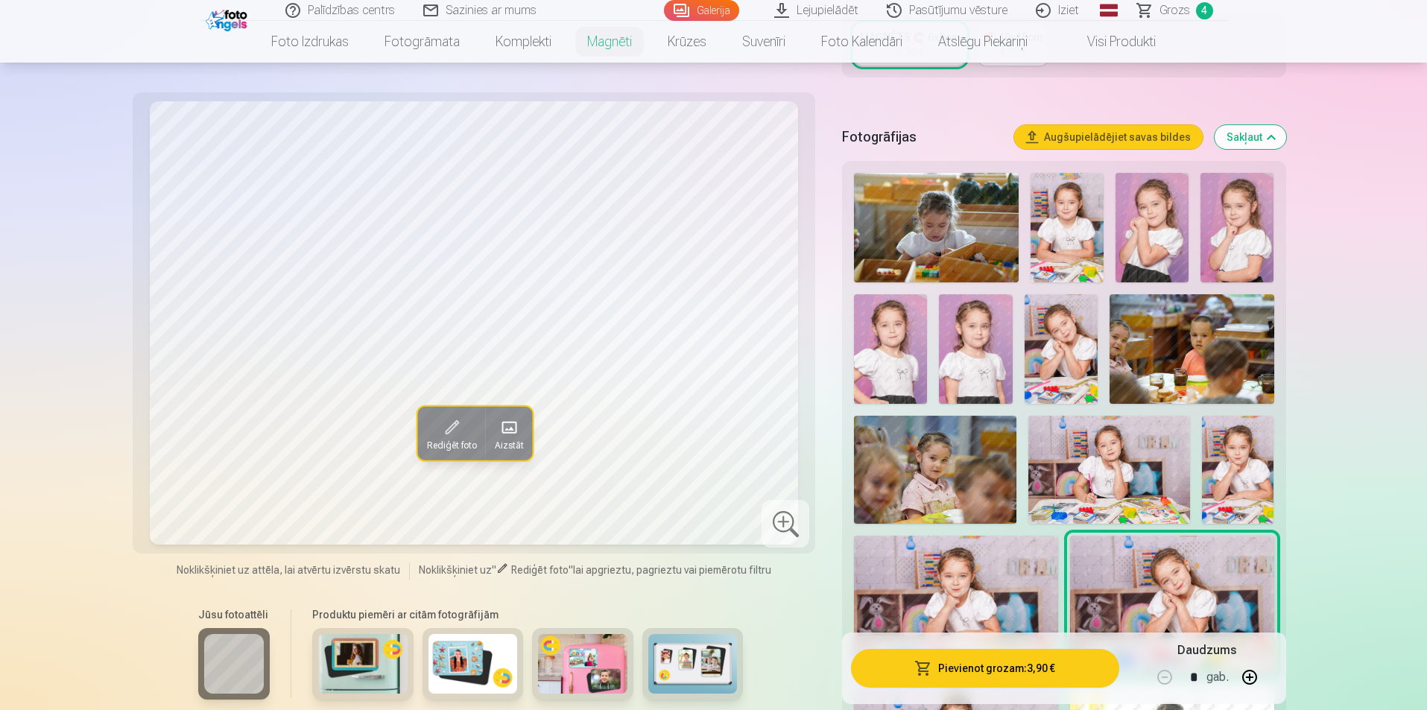
click at [1091, 209] on img at bounding box center [1067, 228] width 73 height 110
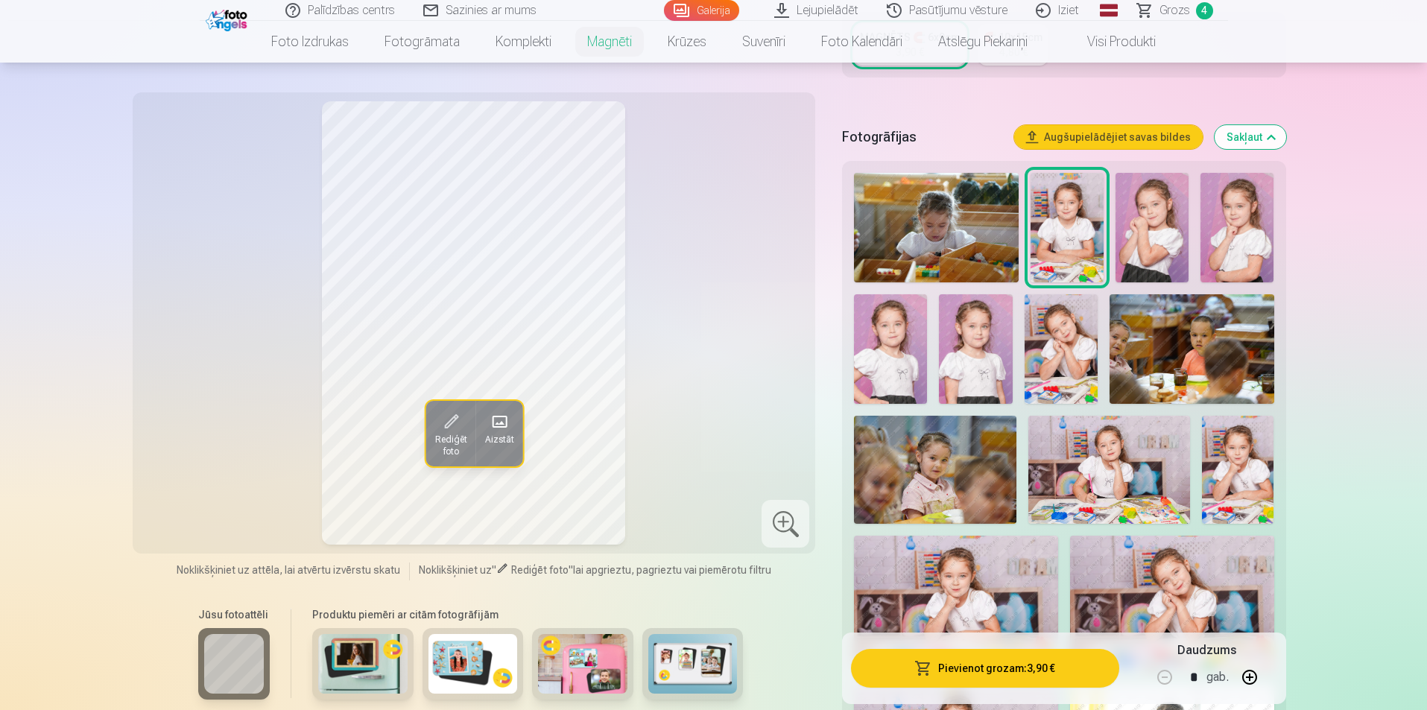
click at [1168, 211] on img at bounding box center [1152, 228] width 73 height 110
click at [1221, 198] on img at bounding box center [1237, 228] width 73 height 110
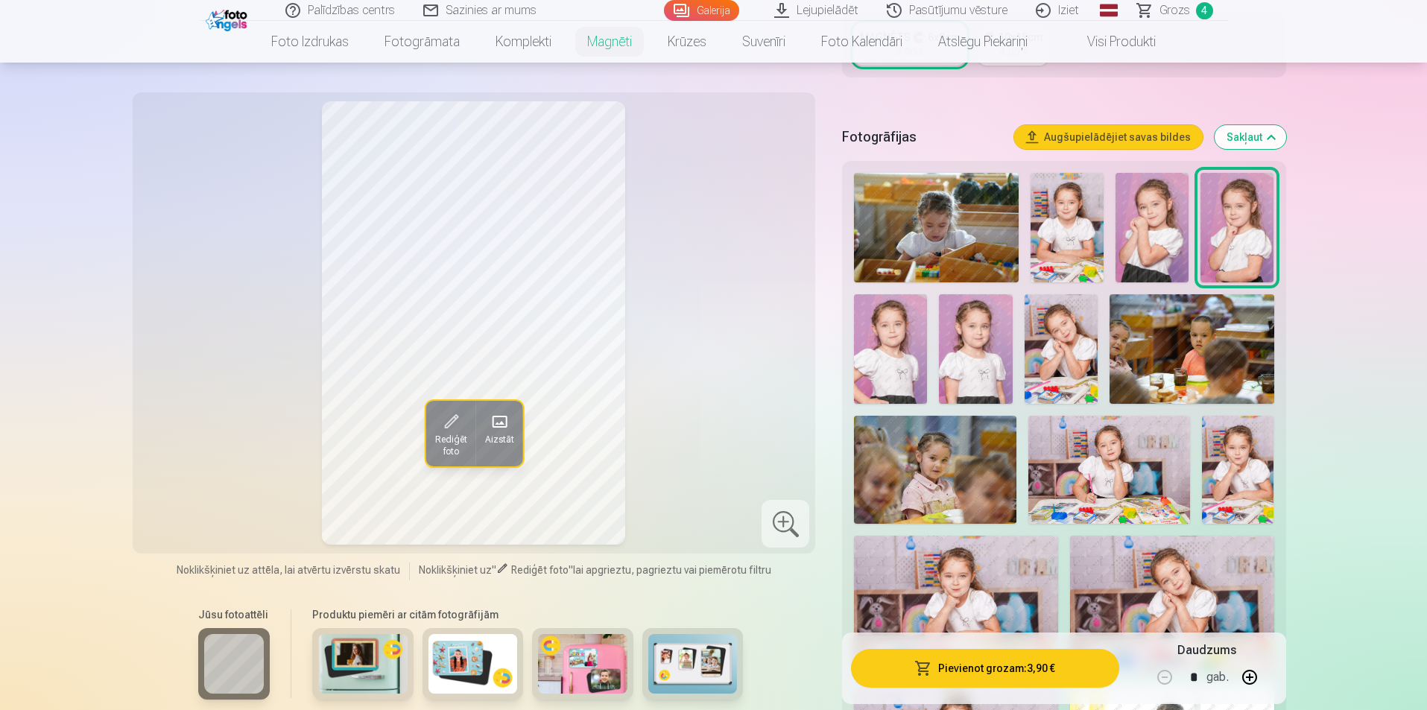
click at [1008, 318] on img at bounding box center [975, 349] width 73 height 110
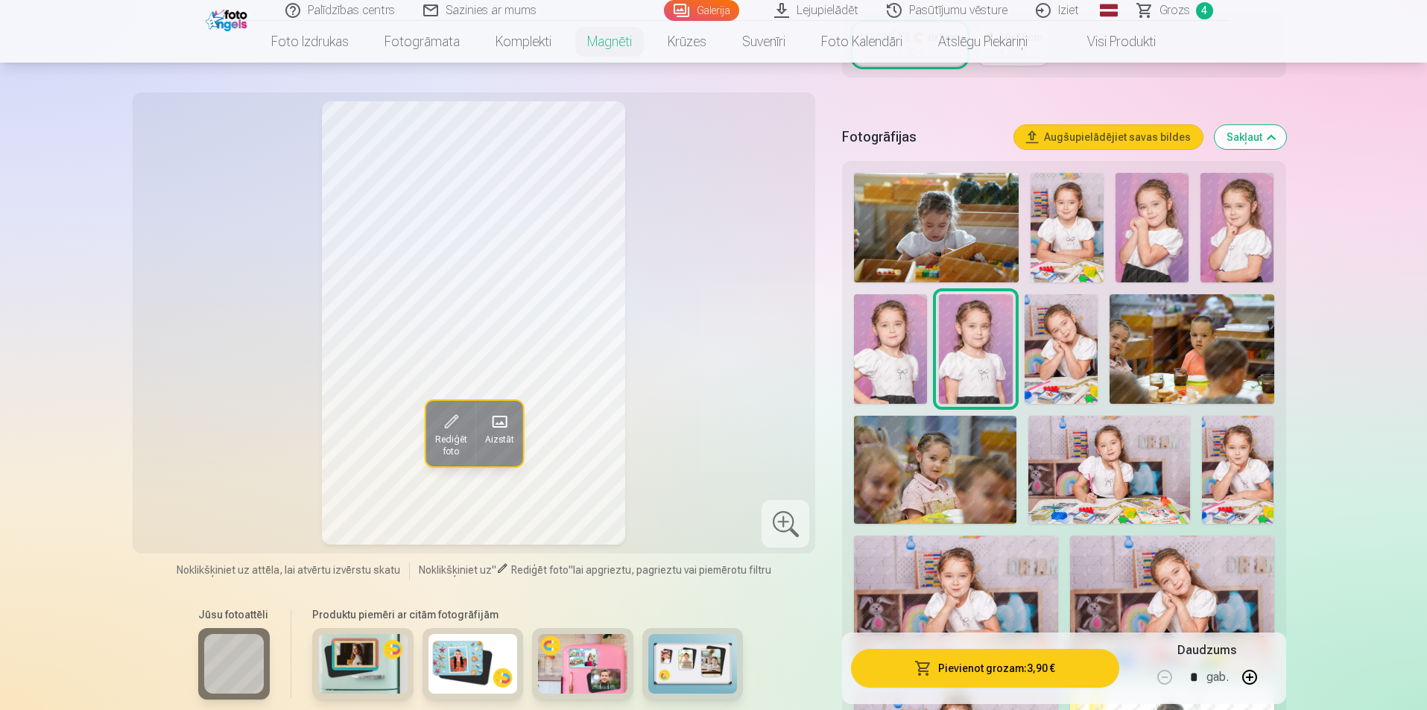
click at [915, 319] on img at bounding box center [890, 349] width 73 height 110
click at [1049, 323] on img at bounding box center [1061, 349] width 73 height 110
click at [1120, 429] on img at bounding box center [1110, 470] width 162 height 108
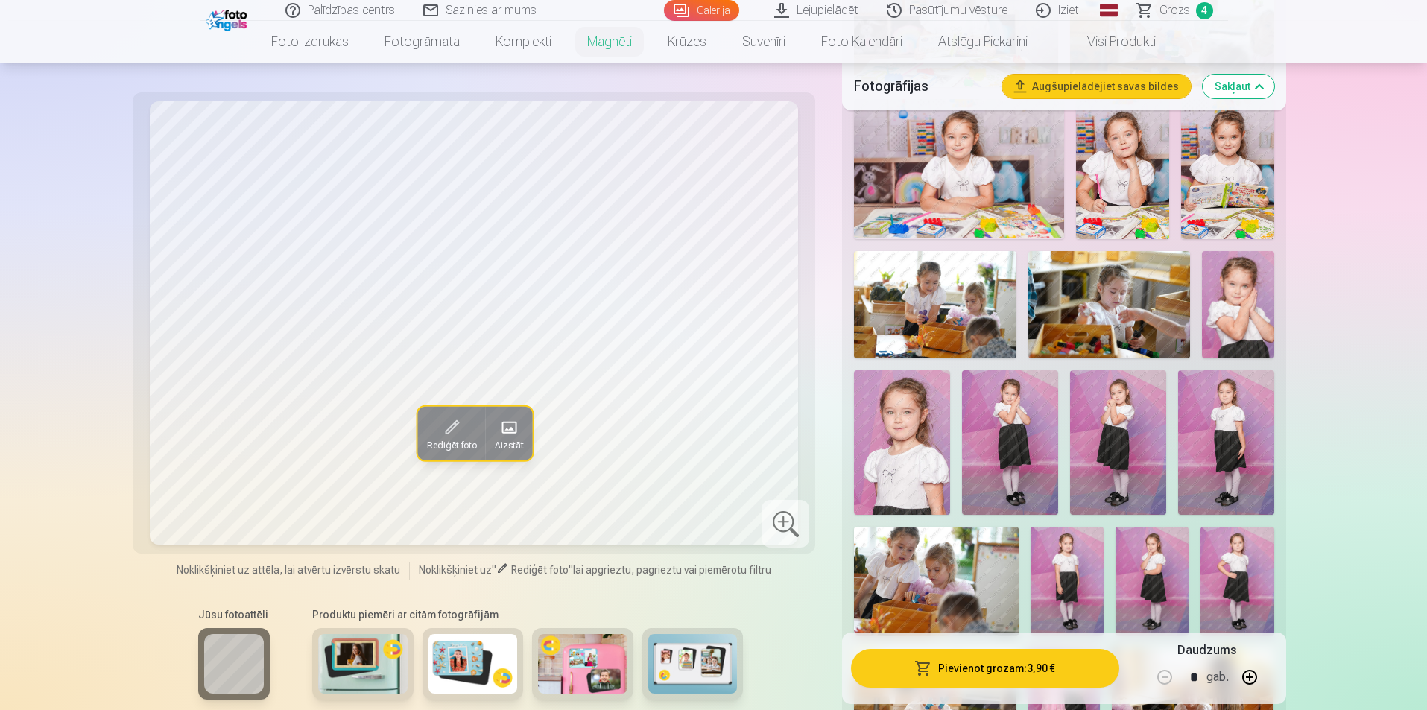
scroll to position [1118, 0]
